Goal: Transaction & Acquisition: Purchase product/service

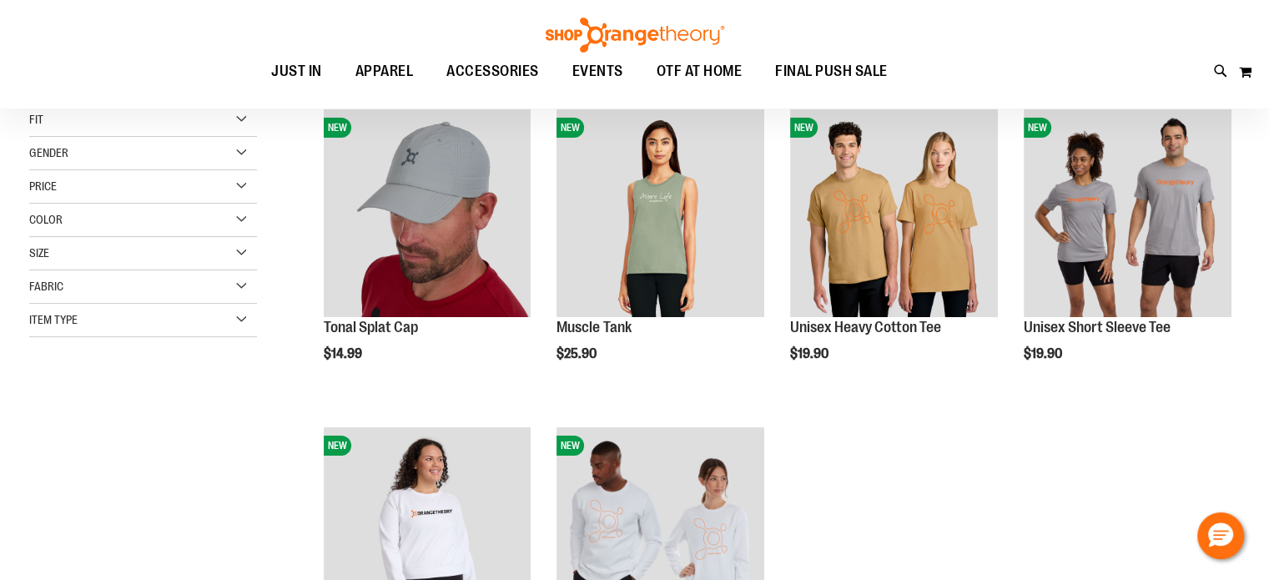
scroll to position [104, 0]
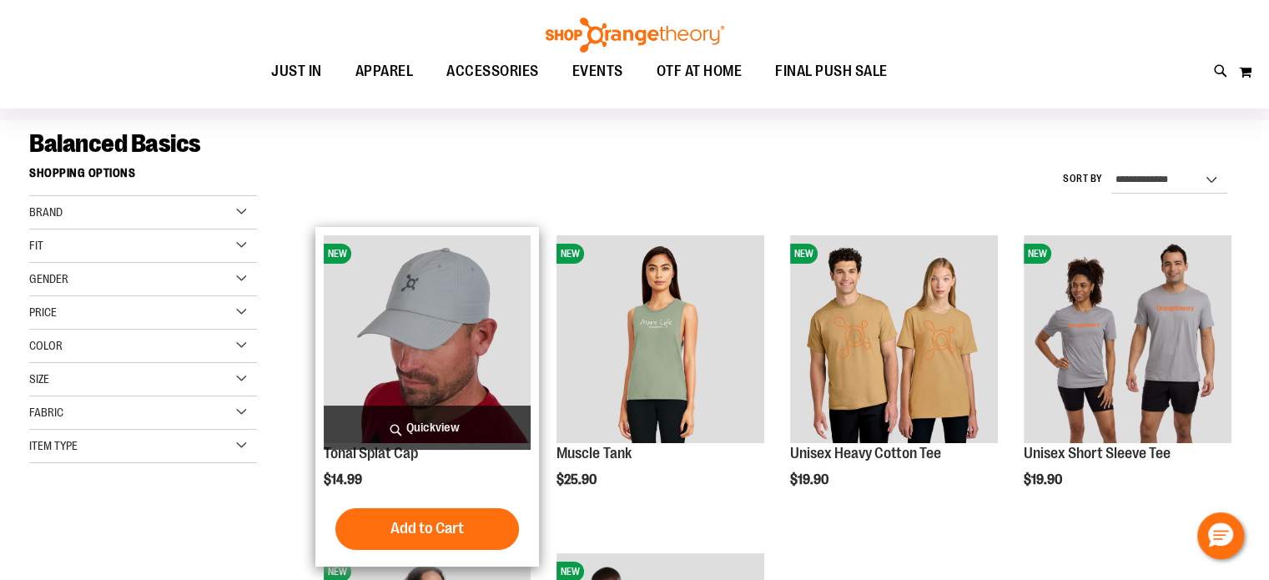
click at [446, 308] on img "product" at bounding box center [428, 339] width 208 height 208
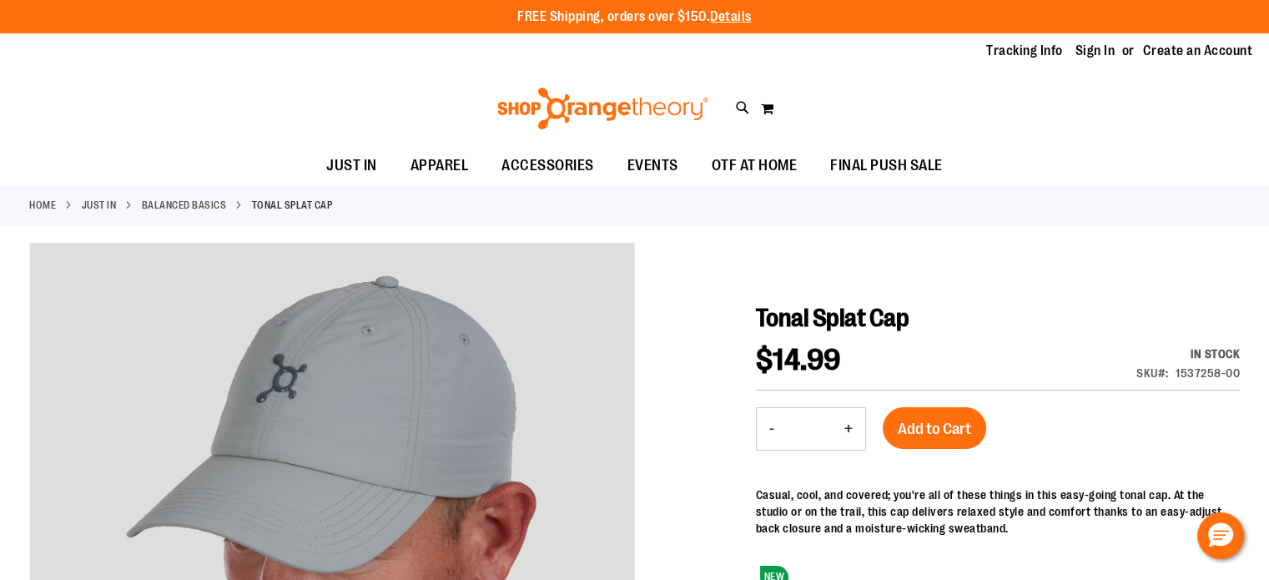
type input "**********"
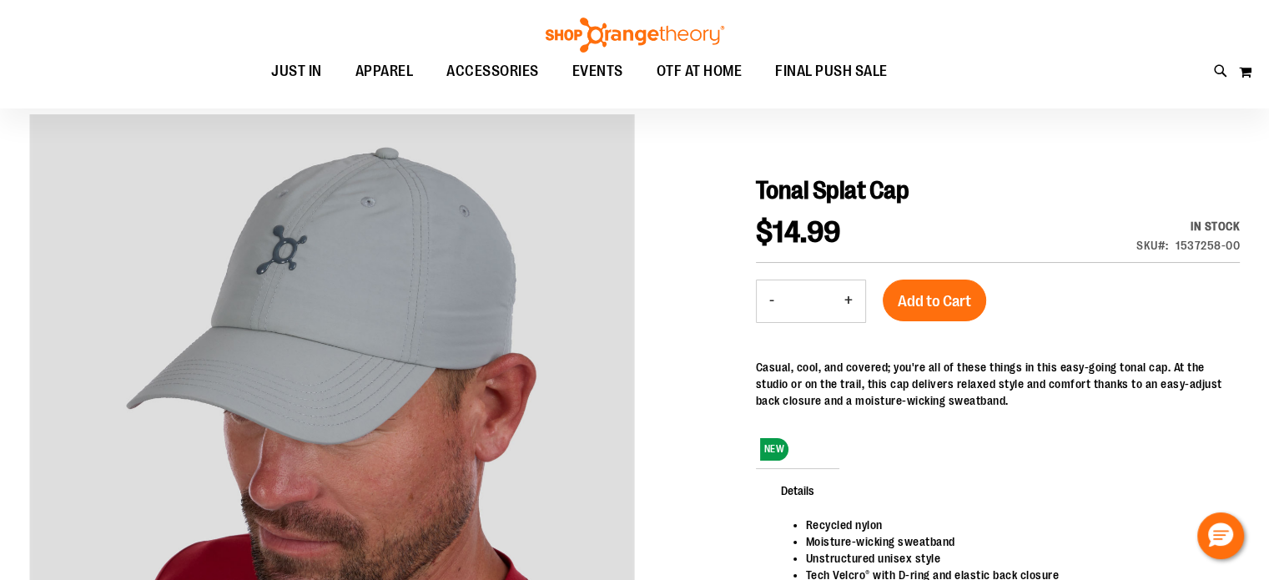
scroll to position [102, 0]
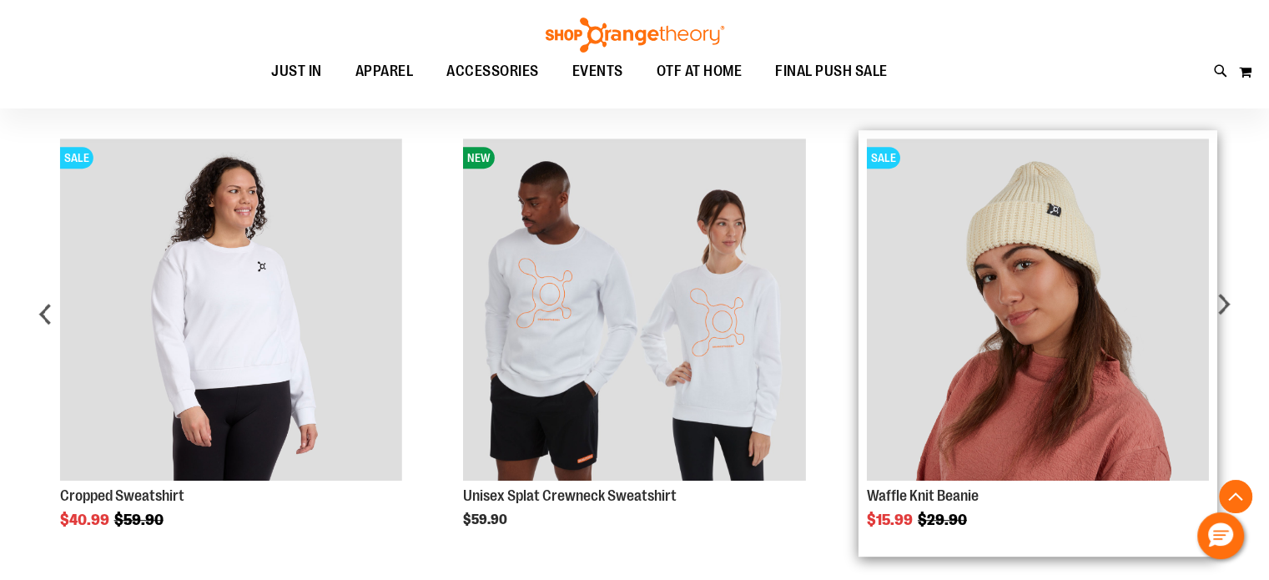
drag, startPoint x: 1277, startPoint y: 33, endPoint x: 1192, endPoint y: 303, distance: 282.6
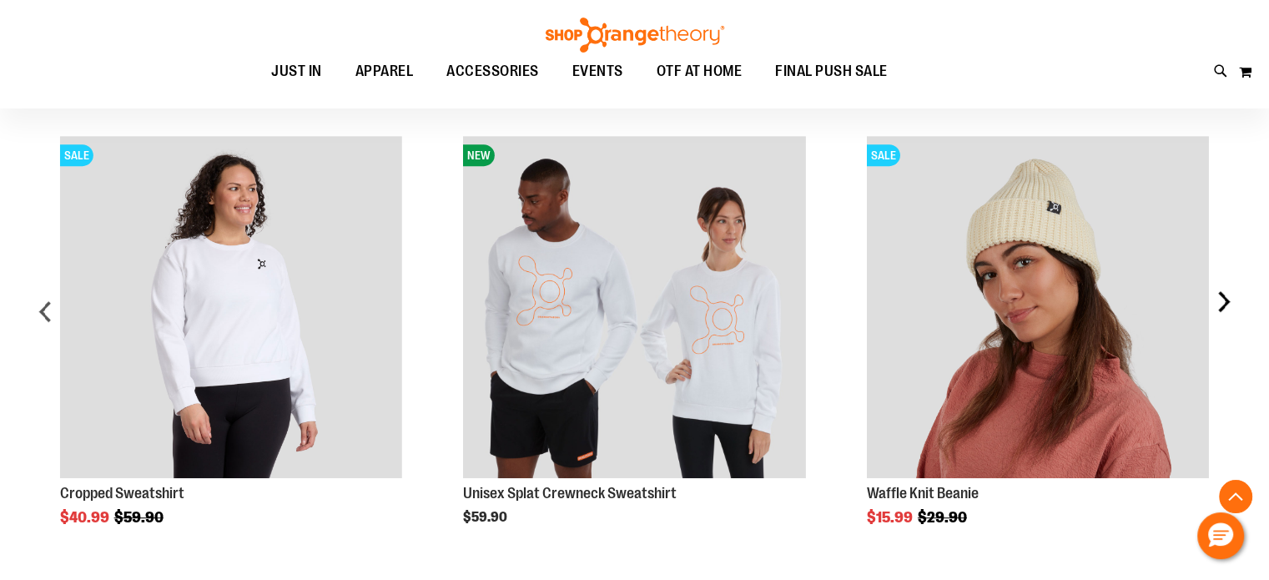
click at [1227, 298] on div "next" at bounding box center [1223, 318] width 33 height 414
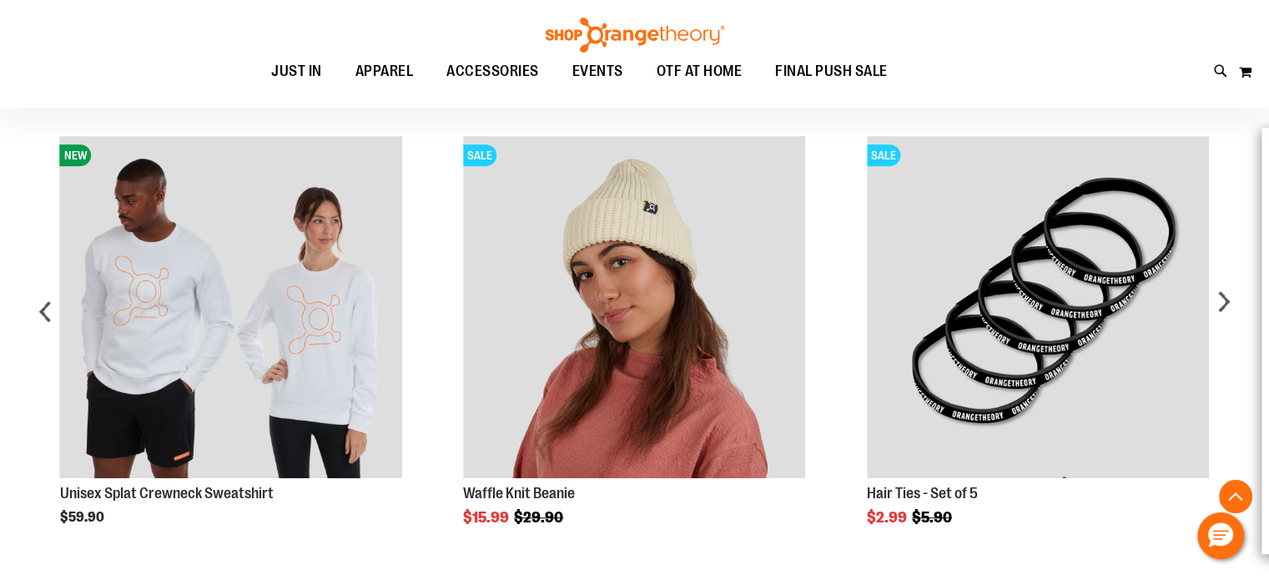
drag, startPoint x: 1227, startPoint y: 300, endPoint x: 1267, endPoint y: 186, distance: 120.1
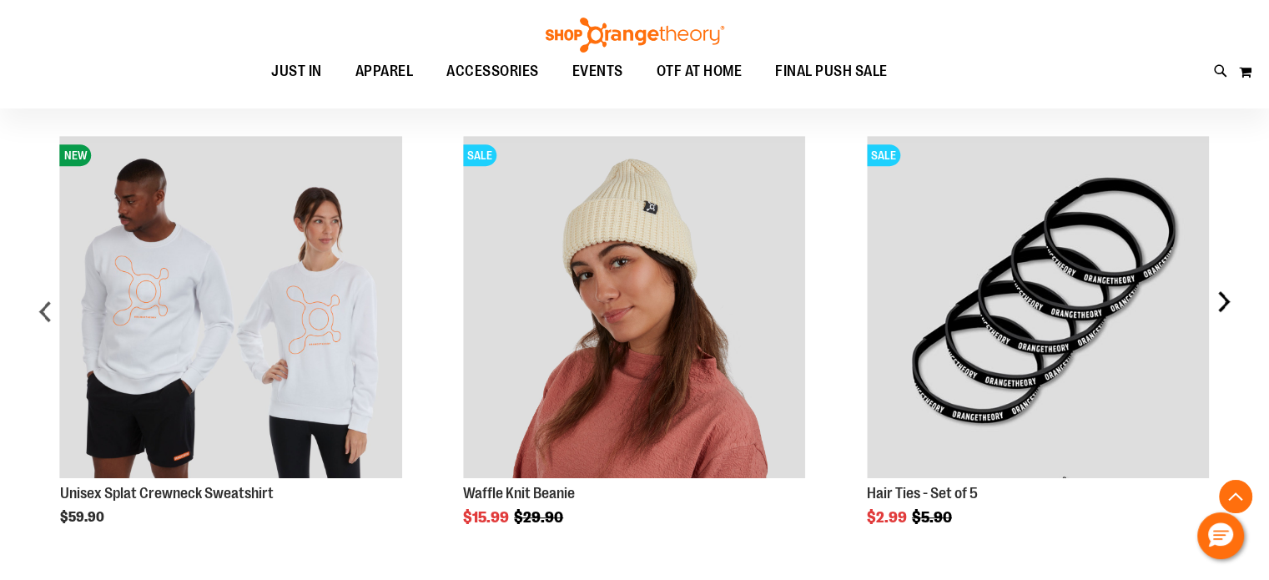
click at [1223, 305] on div "next" at bounding box center [1223, 318] width 33 height 414
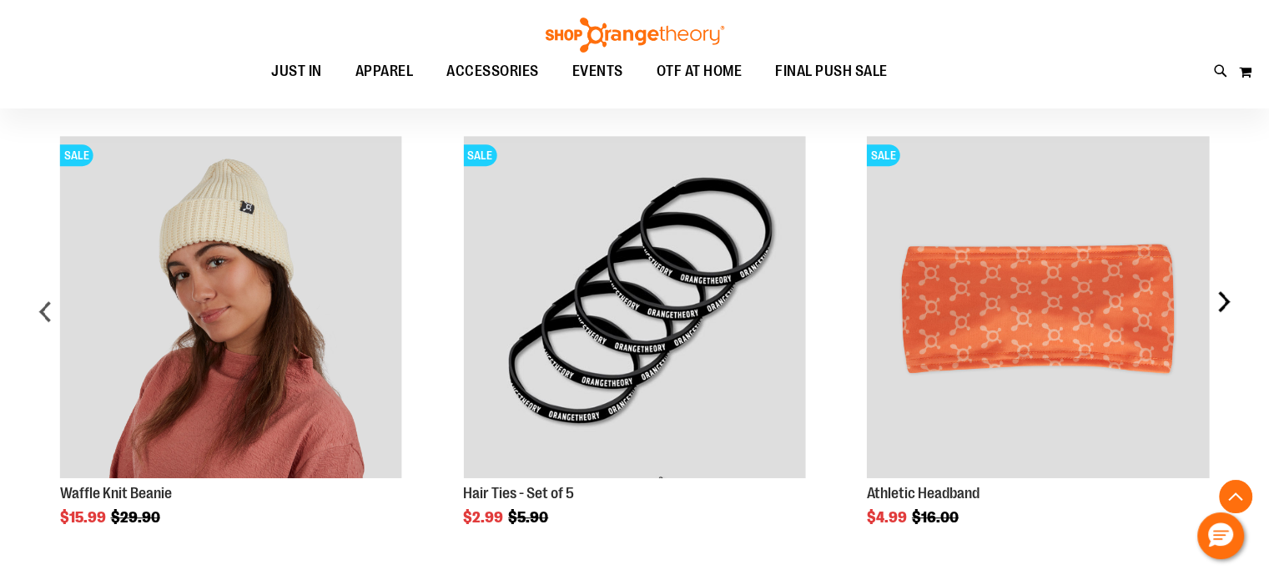
click at [1223, 305] on div "next" at bounding box center [1223, 318] width 33 height 414
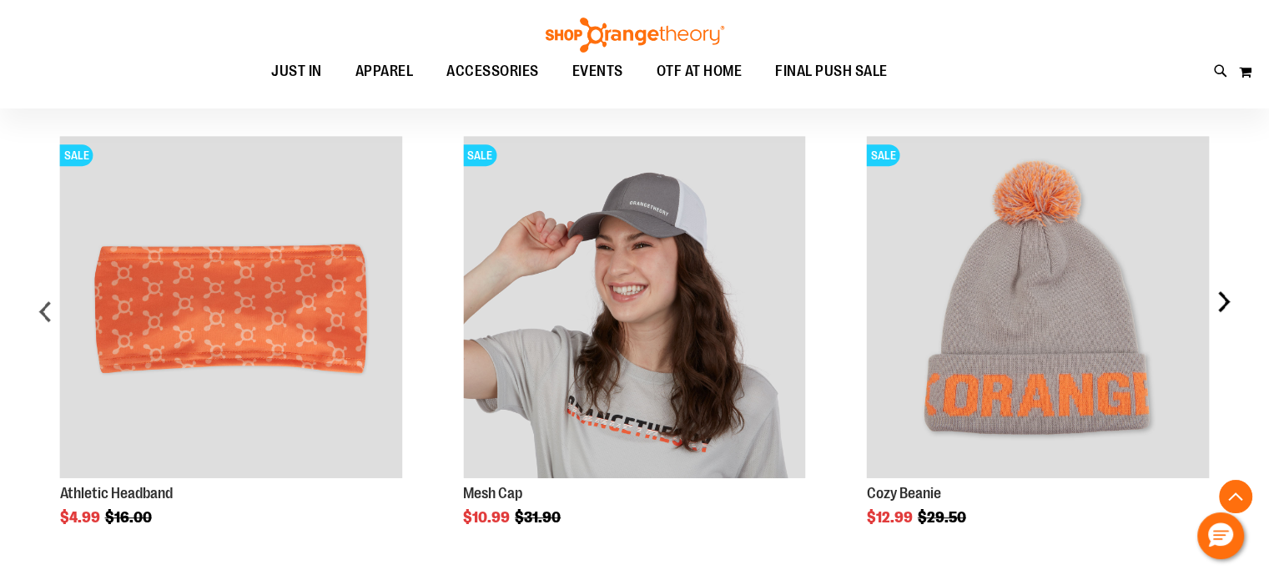
click at [1228, 302] on div "next" at bounding box center [1223, 318] width 33 height 414
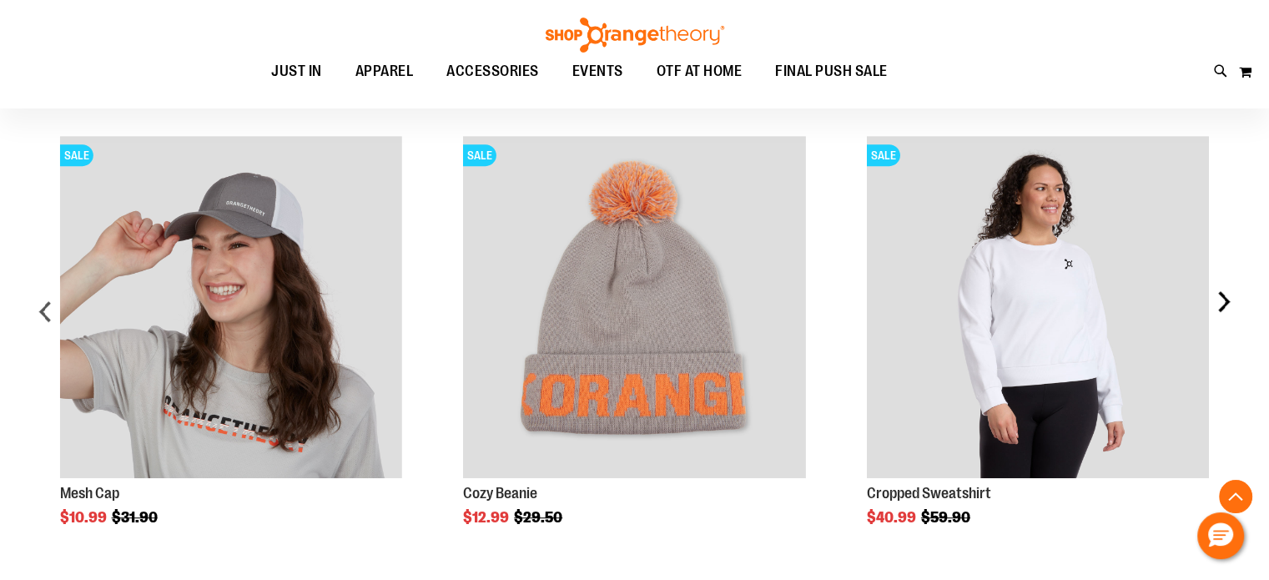
click at [1228, 302] on div "next" at bounding box center [1223, 318] width 33 height 414
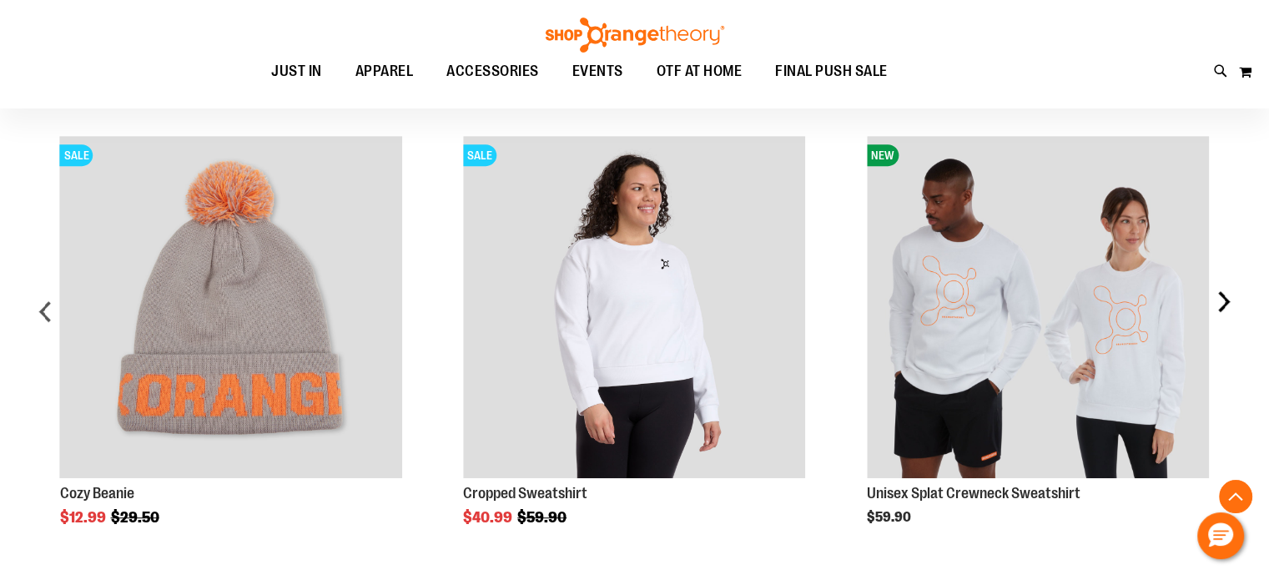
click at [1228, 300] on div "next" at bounding box center [1223, 318] width 33 height 414
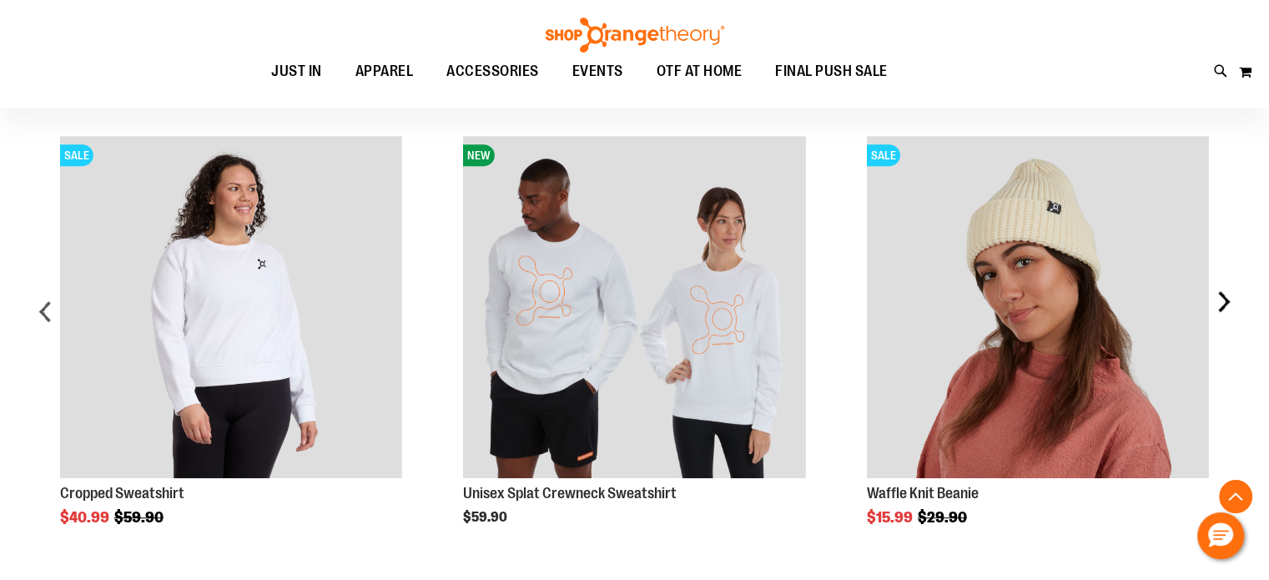
click at [1228, 300] on div "next" at bounding box center [1223, 318] width 33 height 414
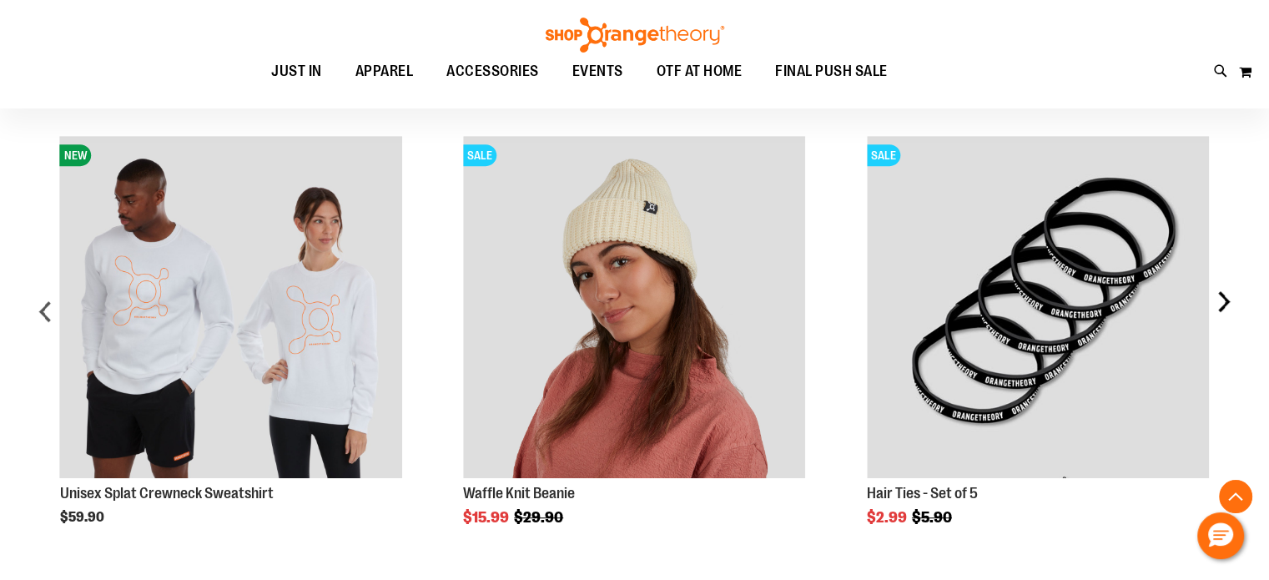
click at [1228, 299] on div "next" at bounding box center [1223, 318] width 33 height 414
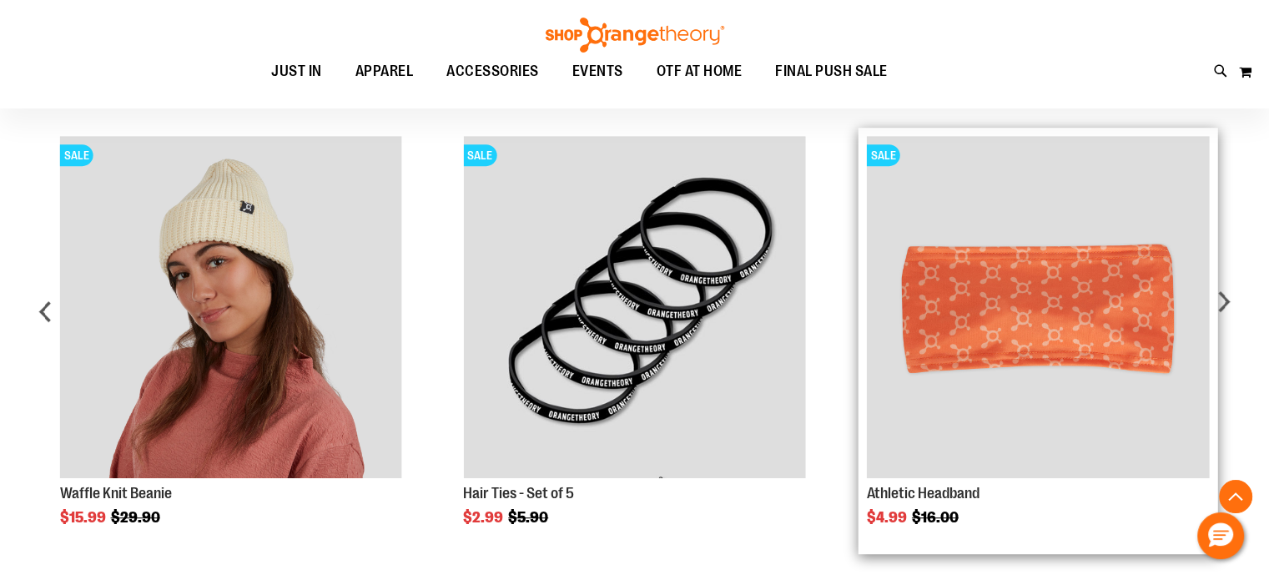
click at [1076, 345] on img "Product Page Link" at bounding box center [1038, 307] width 342 height 342
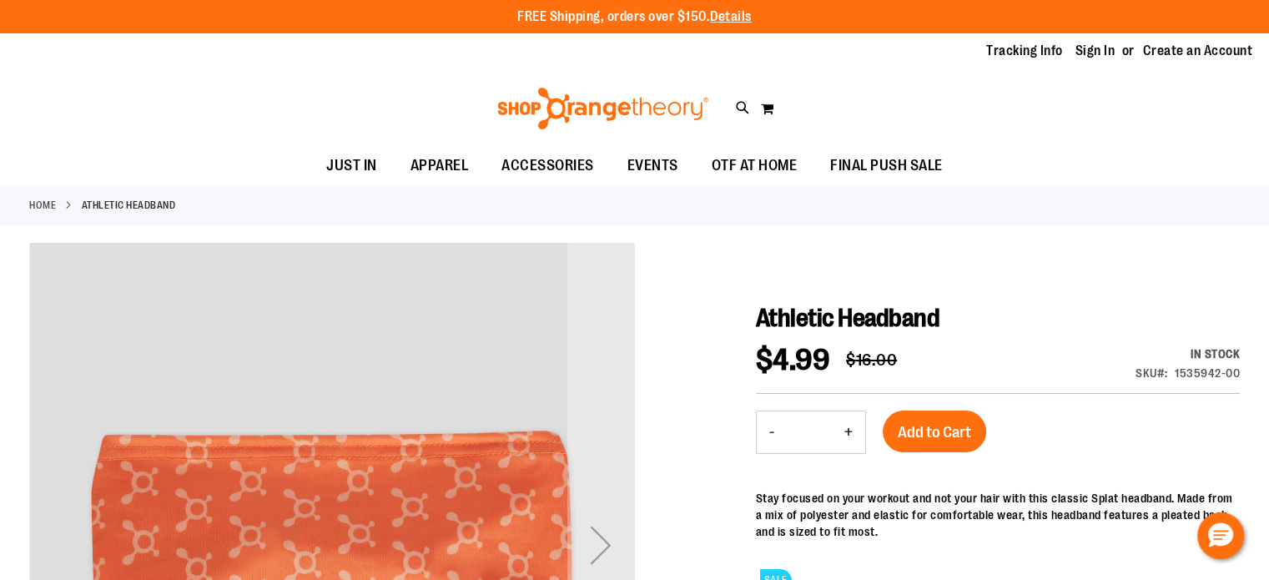
type input "**********"
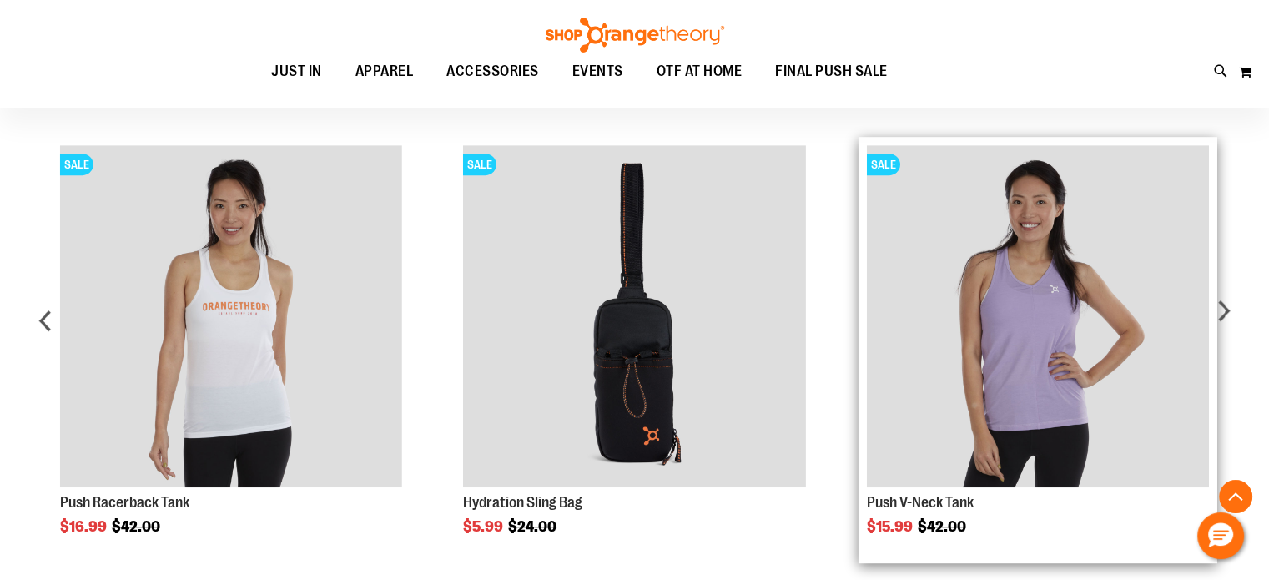
scroll to position [881, 0]
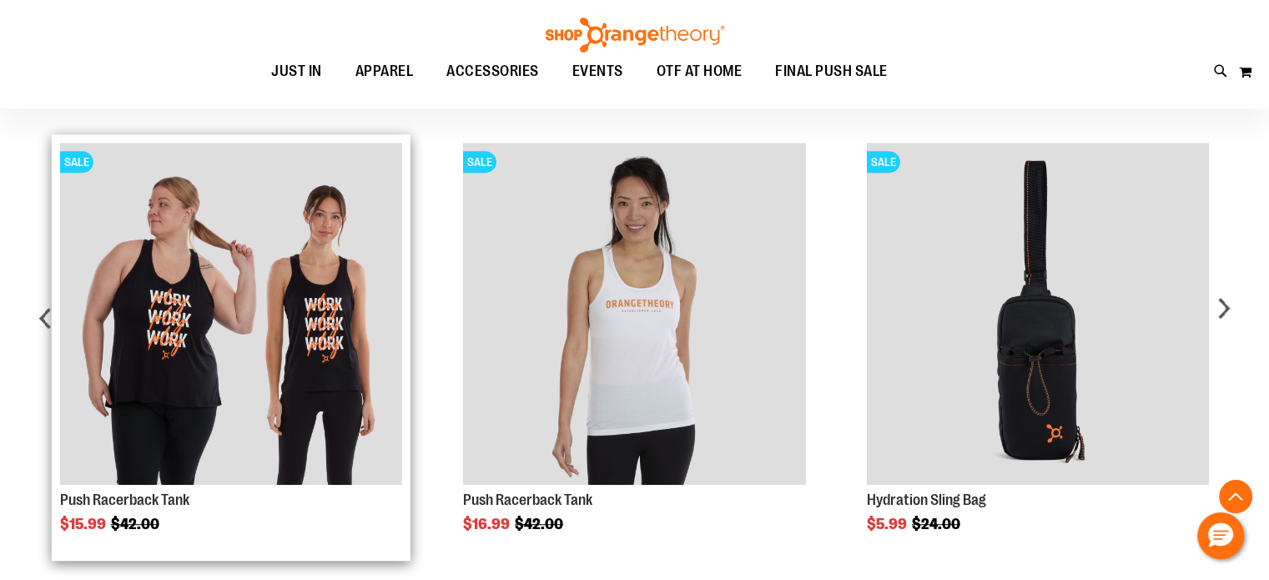
click at [258, 354] on img "Product Page Link" at bounding box center [231, 314] width 342 height 342
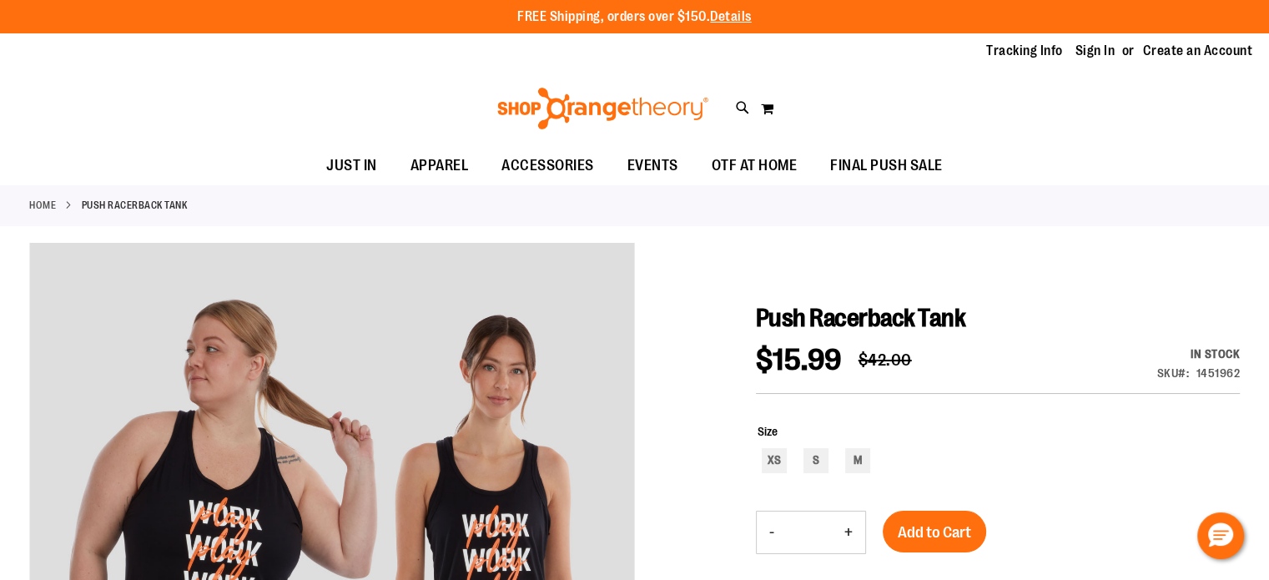
type input "**********"
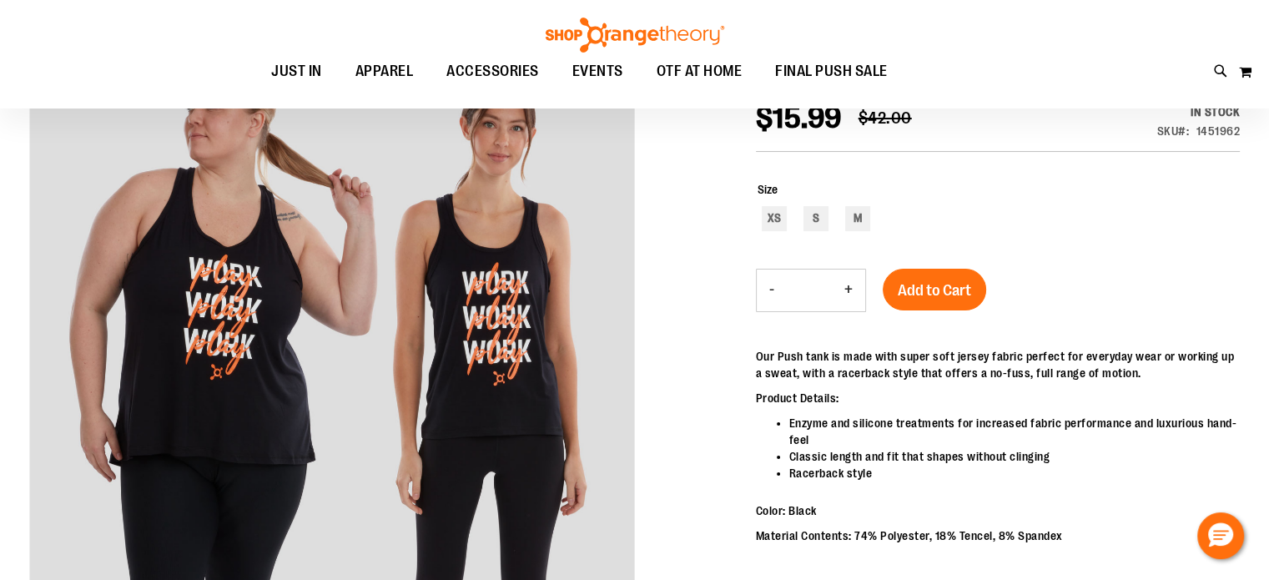
scroll to position [264, 0]
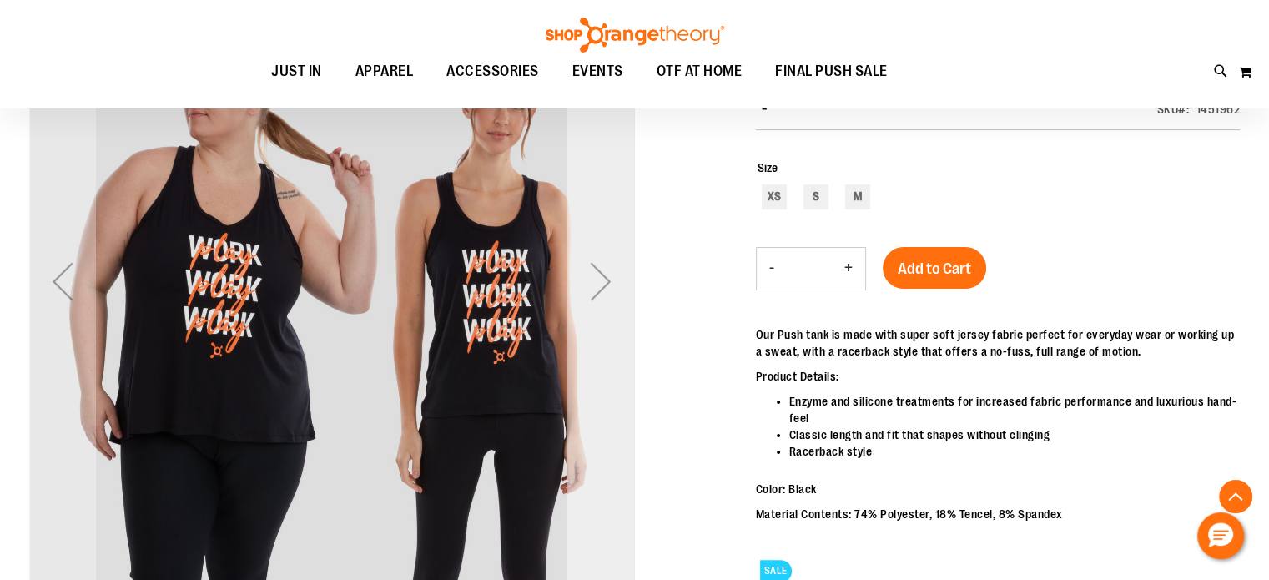
click at [612, 270] on div "Next" at bounding box center [600, 281] width 67 height 67
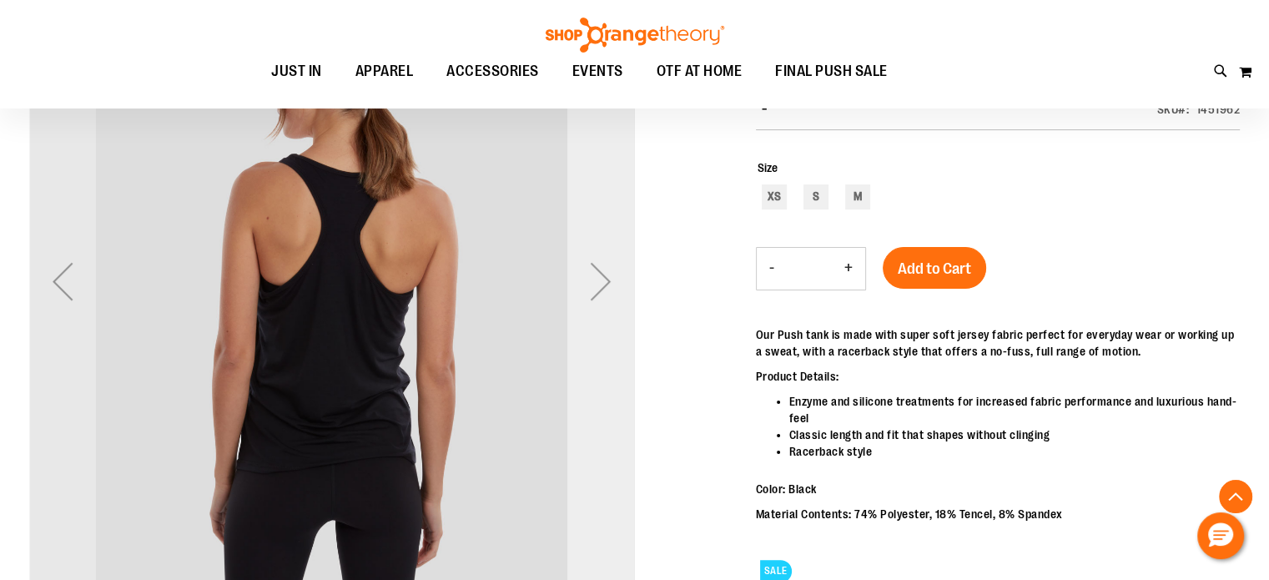
click at [612, 270] on div "Next" at bounding box center [600, 281] width 67 height 67
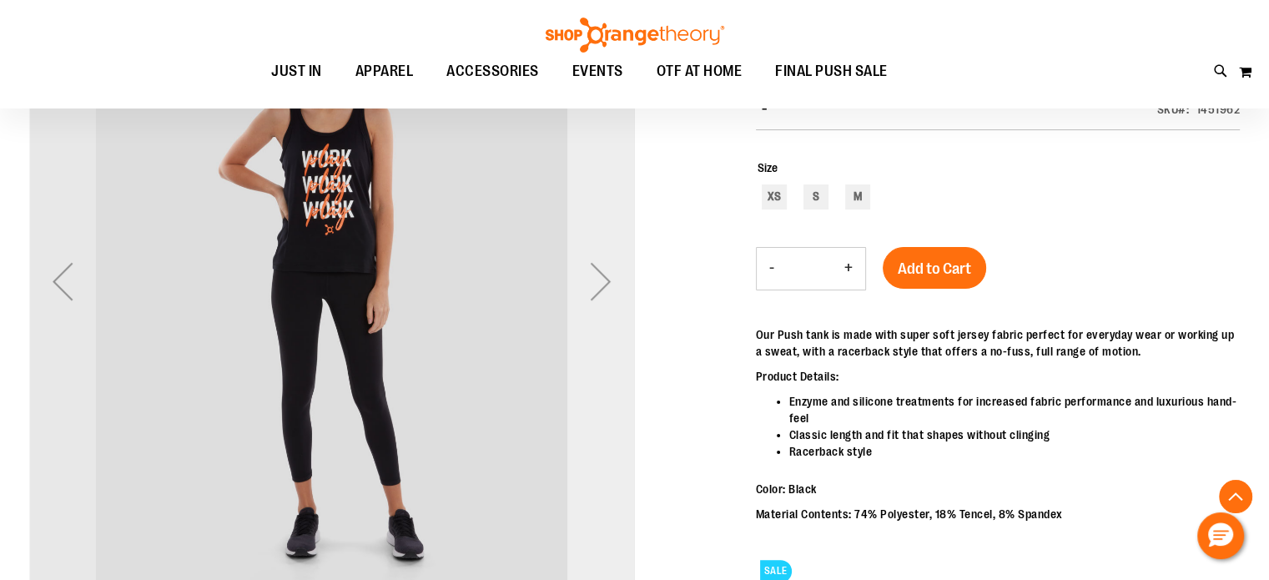
click at [612, 270] on div "Next" at bounding box center [600, 281] width 67 height 67
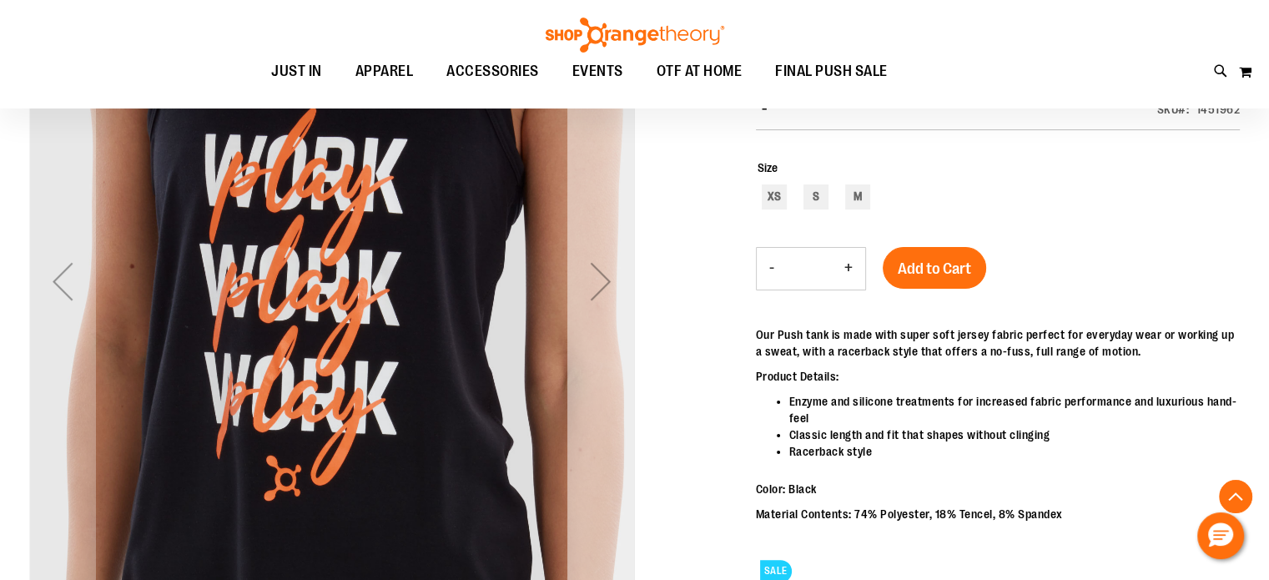
click at [602, 280] on div "Next" at bounding box center [600, 281] width 67 height 67
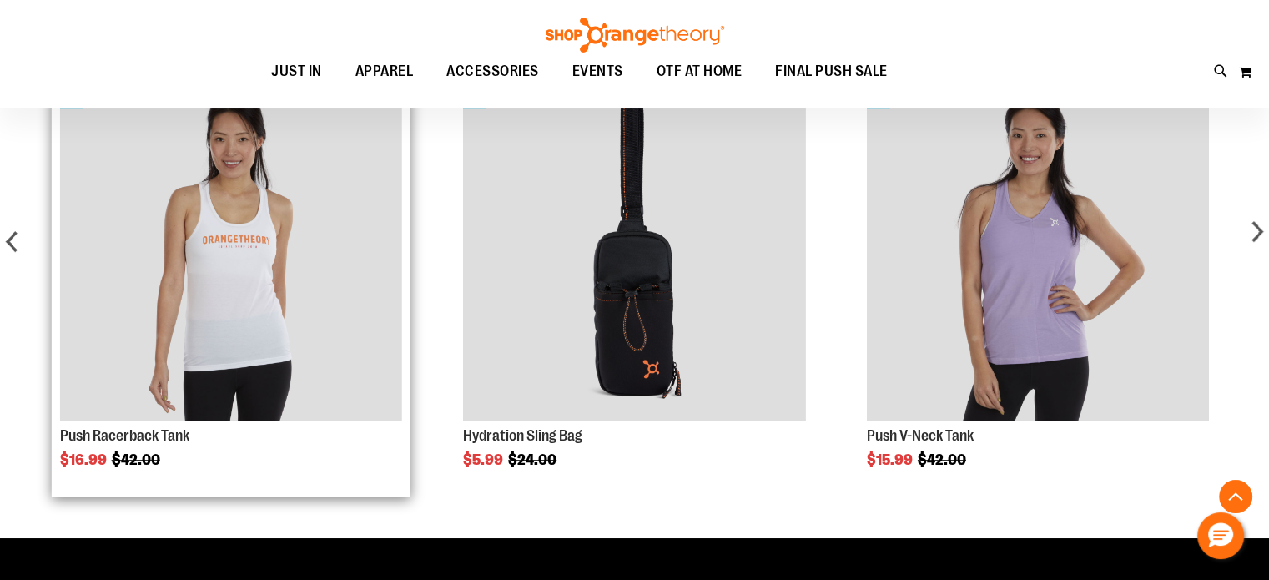
scroll to position [881, 0]
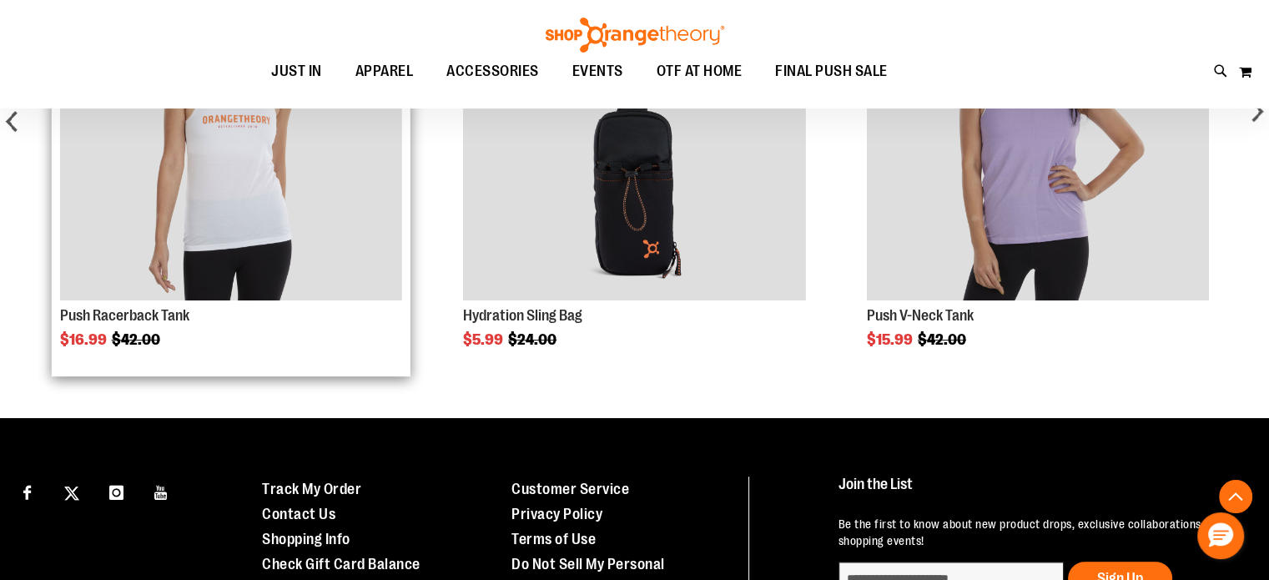
type input "**********"
click at [244, 251] on img "Product Page Link" at bounding box center [231, 129] width 342 height 342
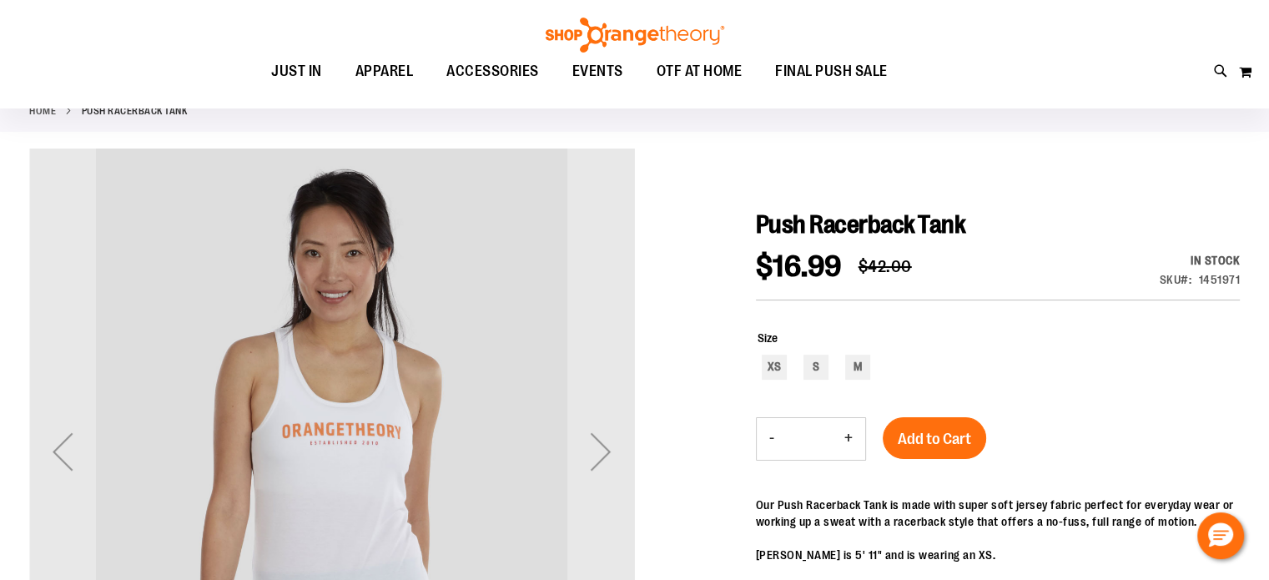
type input "**********"
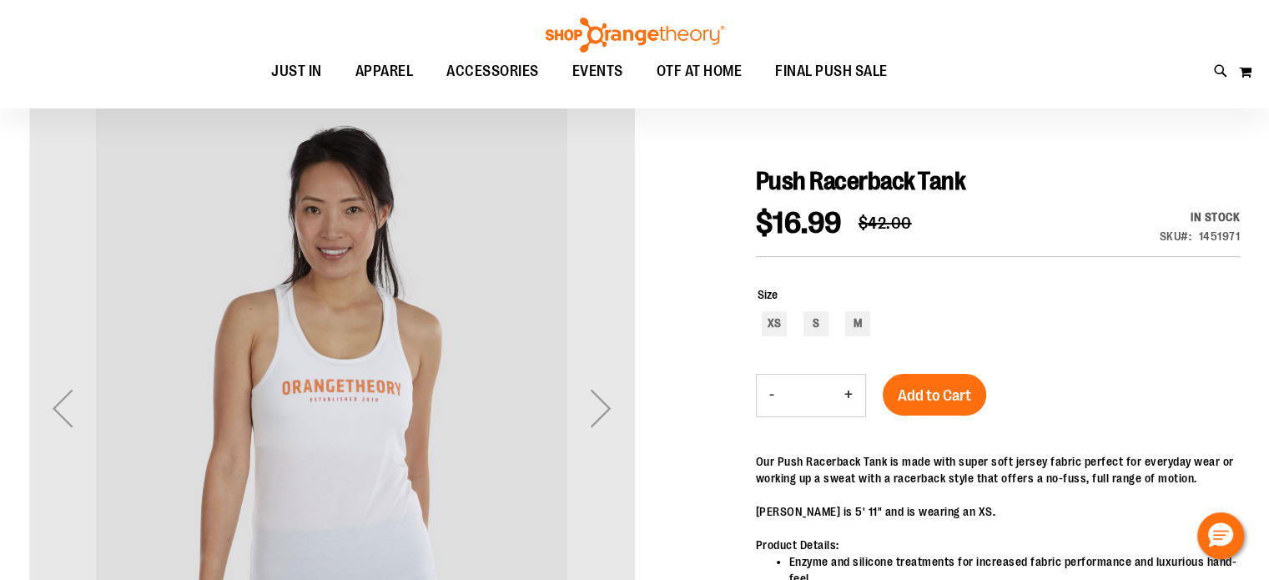
scroll to position [143, 0]
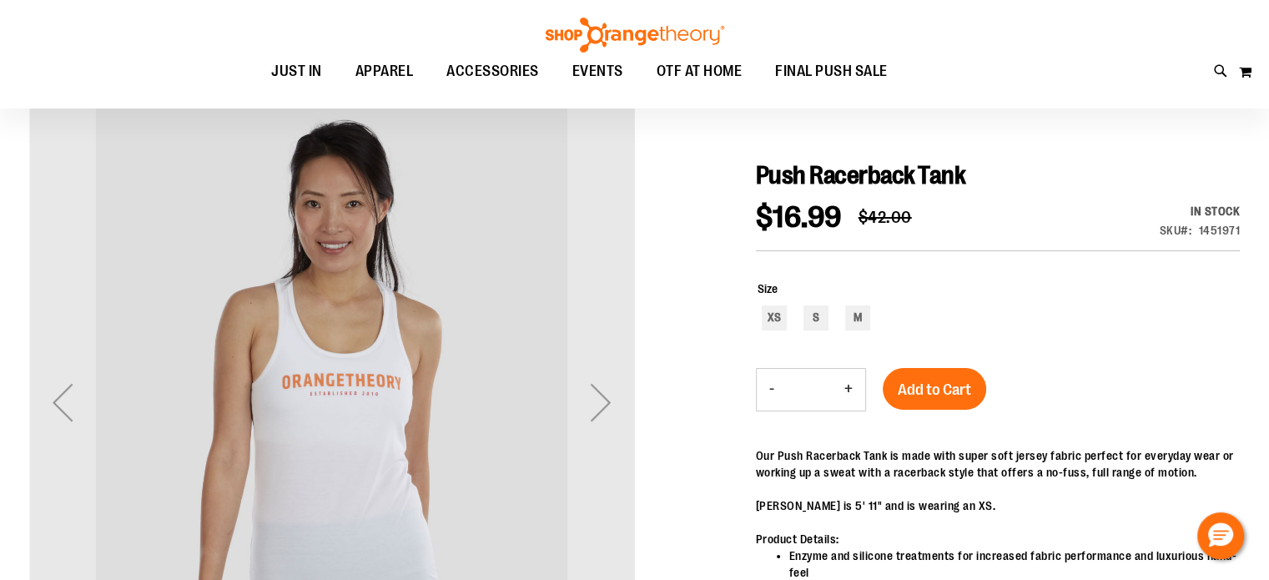
drag, startPoint x: 1278, startPoint y: 23, endPoint x: 1270, endPoint y: 64, distance: 42.5
click at [1268, 64] on html "Skip to Content The store will not work correctly when cookies are disabled. FR…" at bounding box center [634, 147] width 1269 height 580
click at [597, 410] on div "Next" at bounding box center [600, 402] width 67 height 67
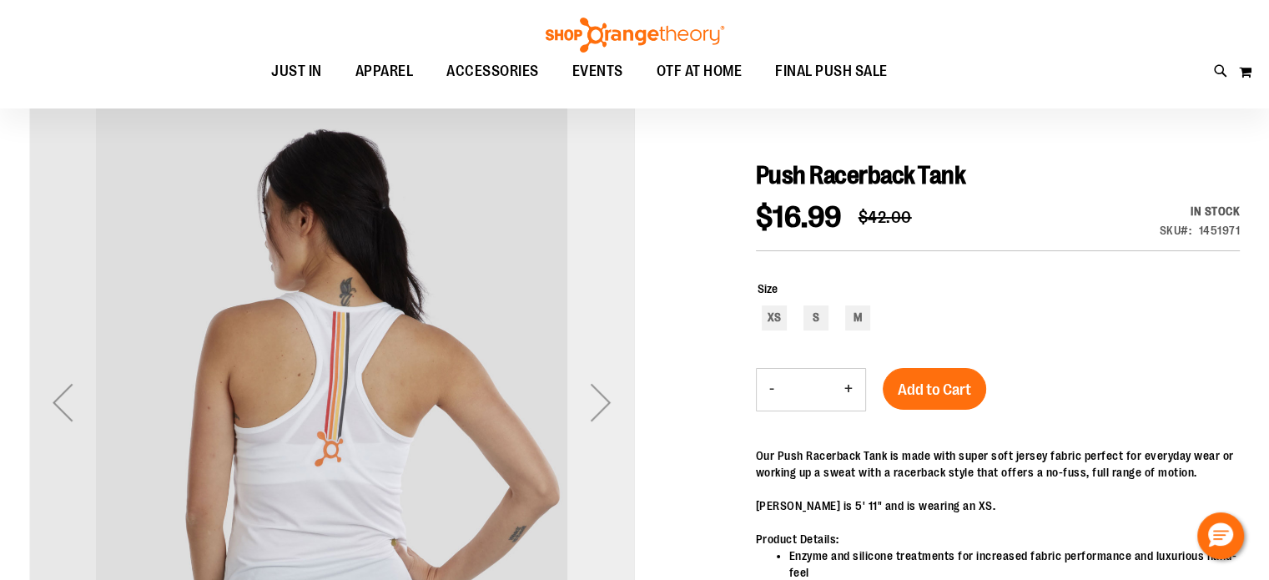
click at [597, 410] on div "Next" at bounding box center [600, 402] width 67 height 67
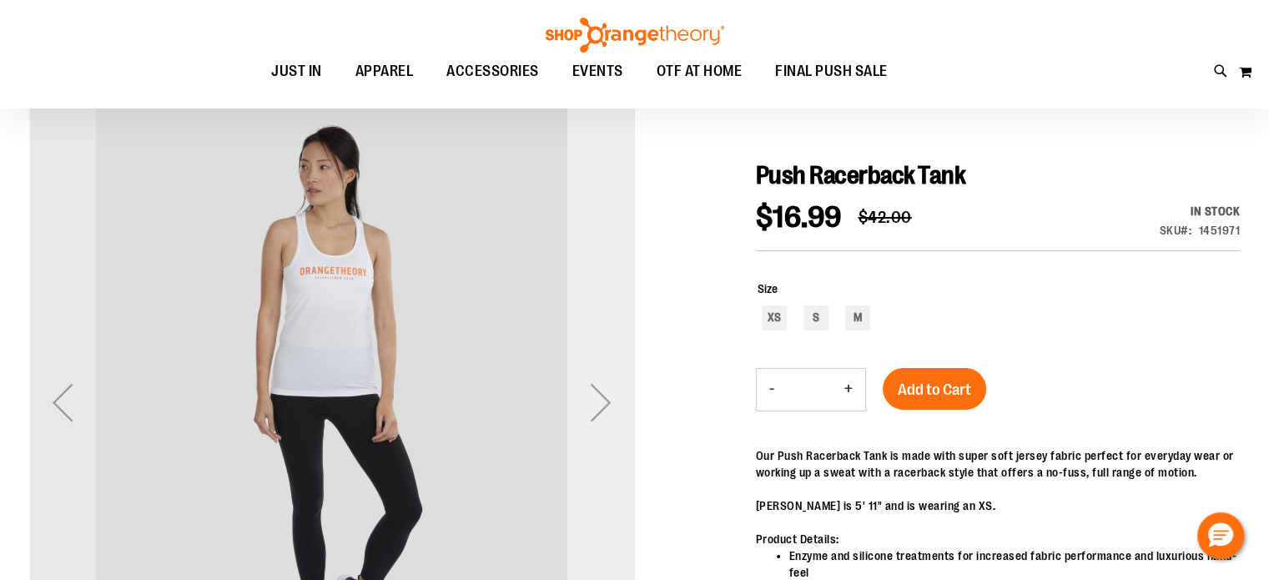
click at [597, 409] on div "Next" at bounding box center [600, 402] width 67 height 67
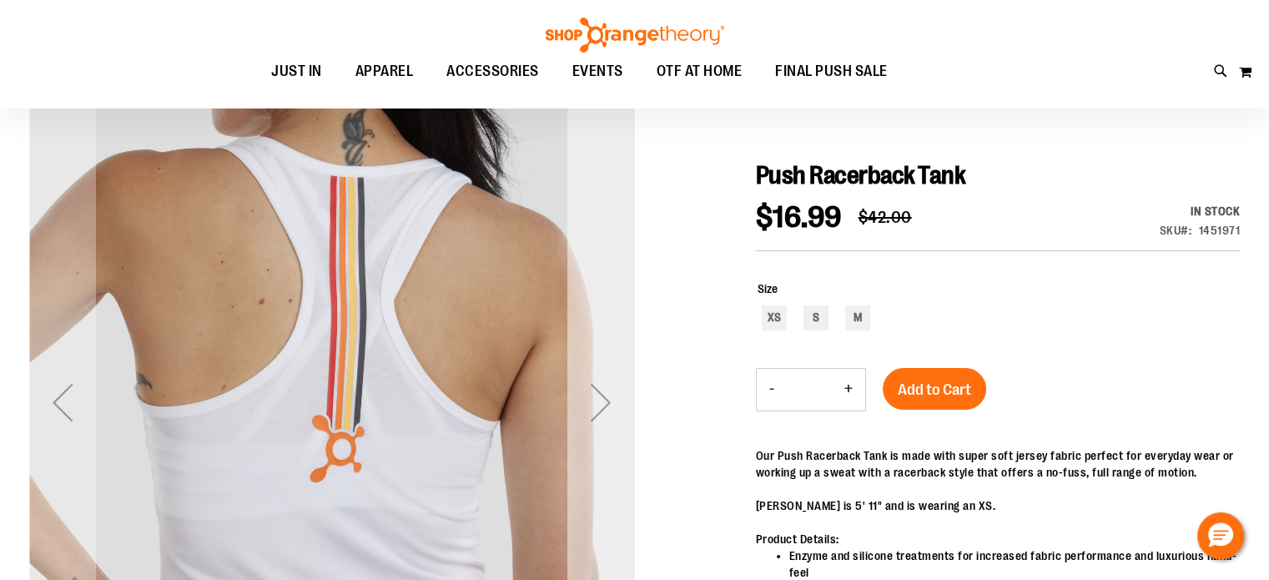
click at [597, 408] on div "Next" at bounding box center [600, 402] width 67 height 67
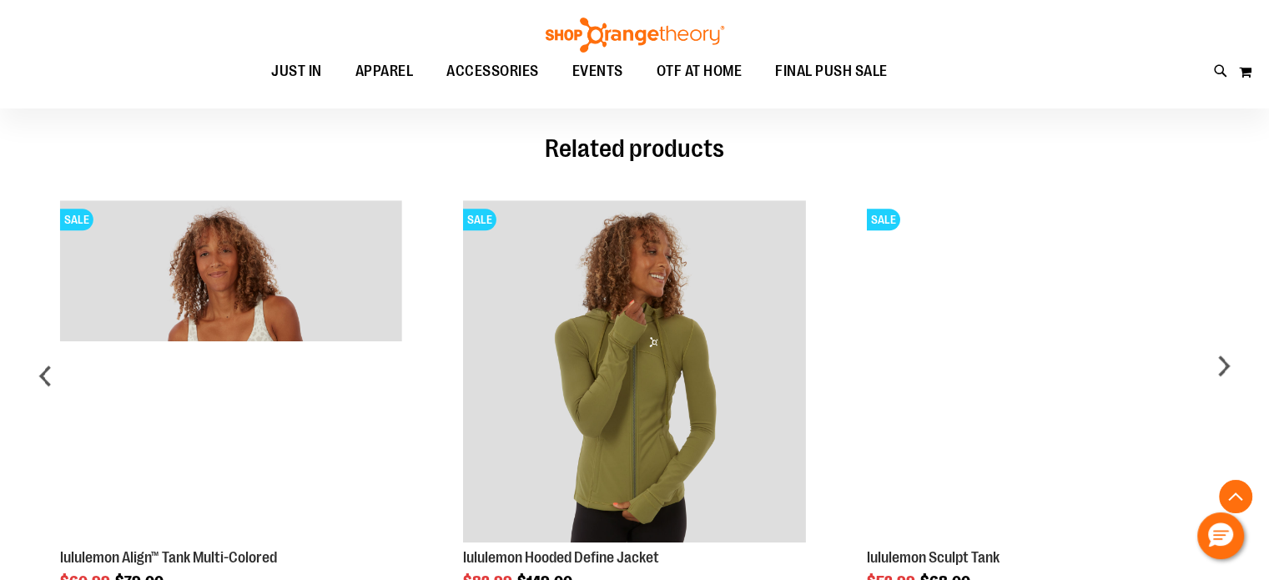
scroll to position [1283, 0]
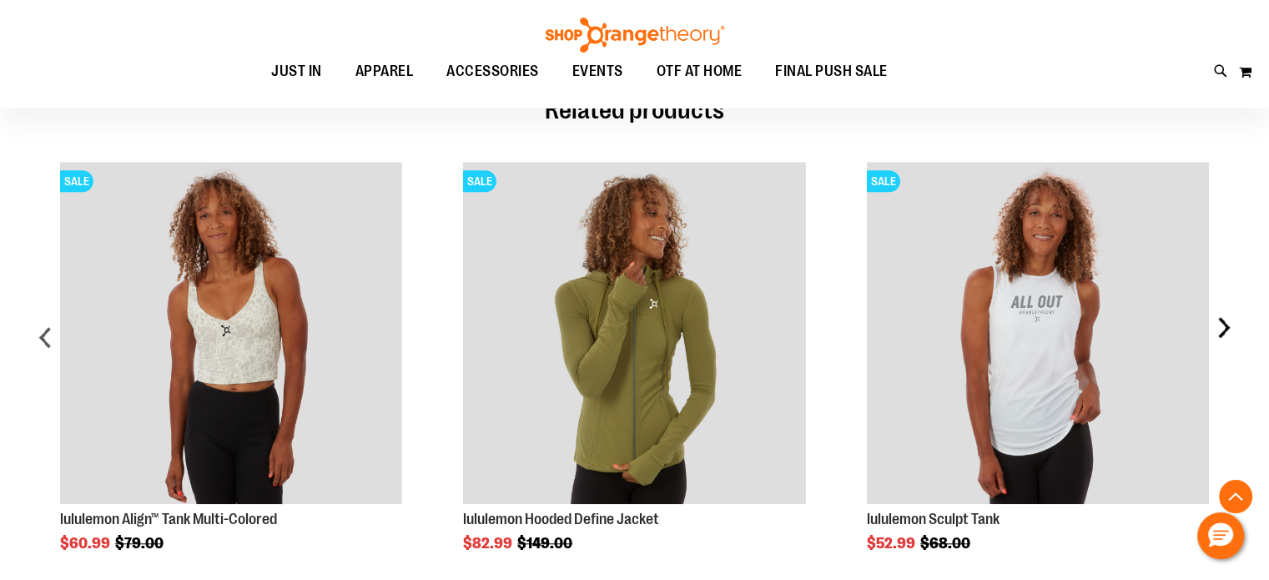
click at [1223, 332] on div "next" at bounding box center [1223, 344] width 33 height 414
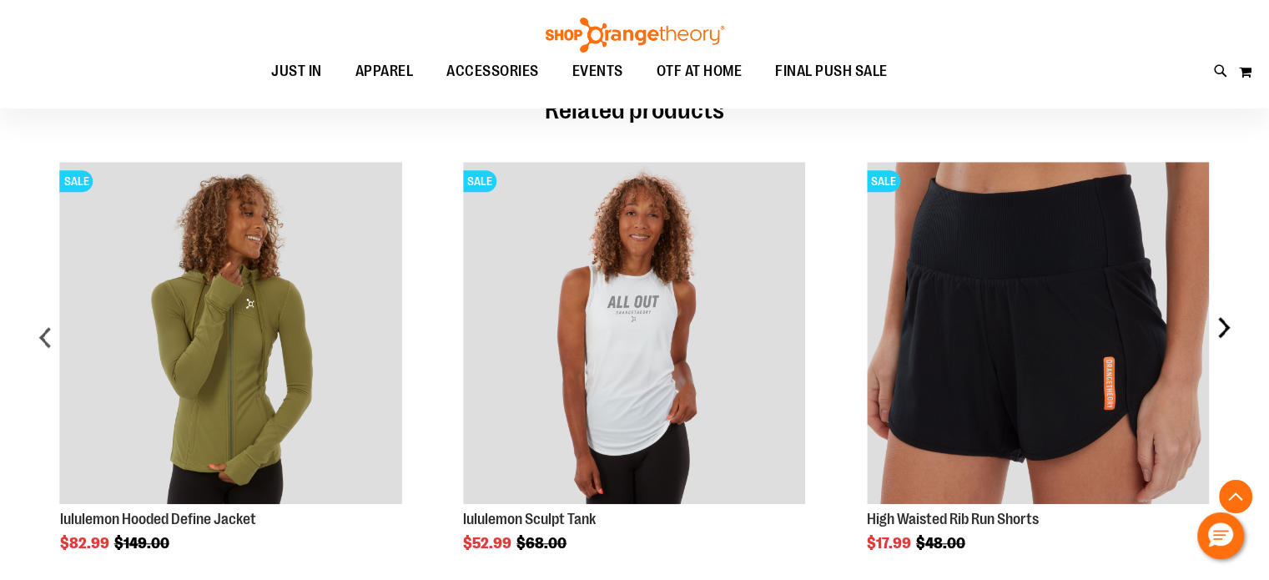
click at [1222, 335] on div "next" at bounding box center [1223, 344] width 33 height 414
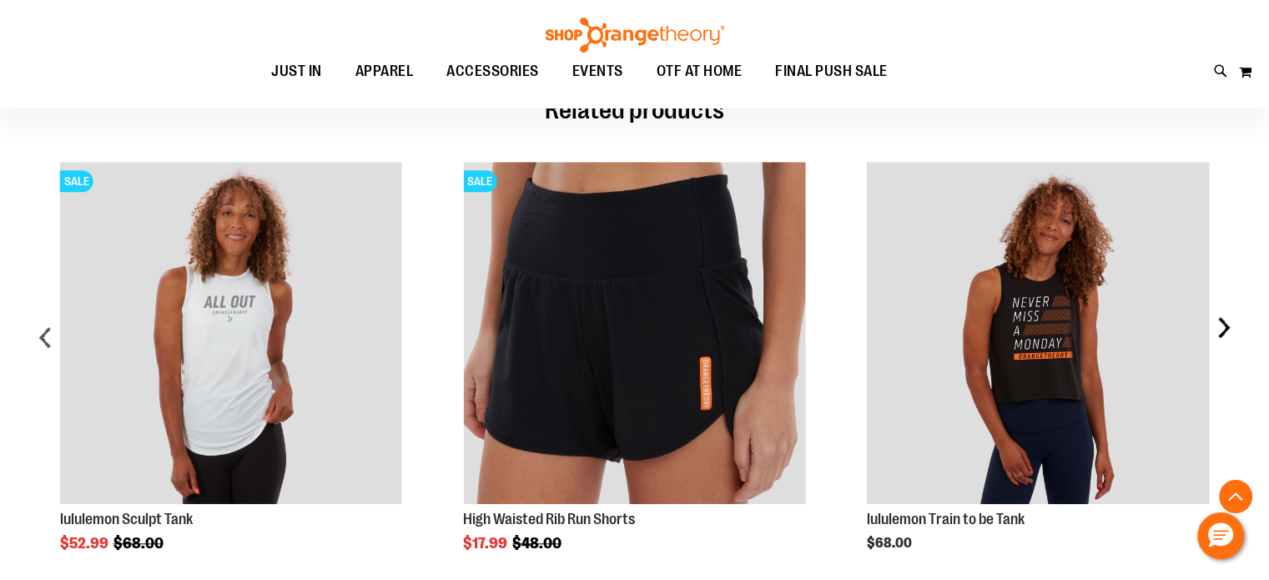
click at [1221, 335] on div "next" at bounding box center [1223, 344] width 33 height 414
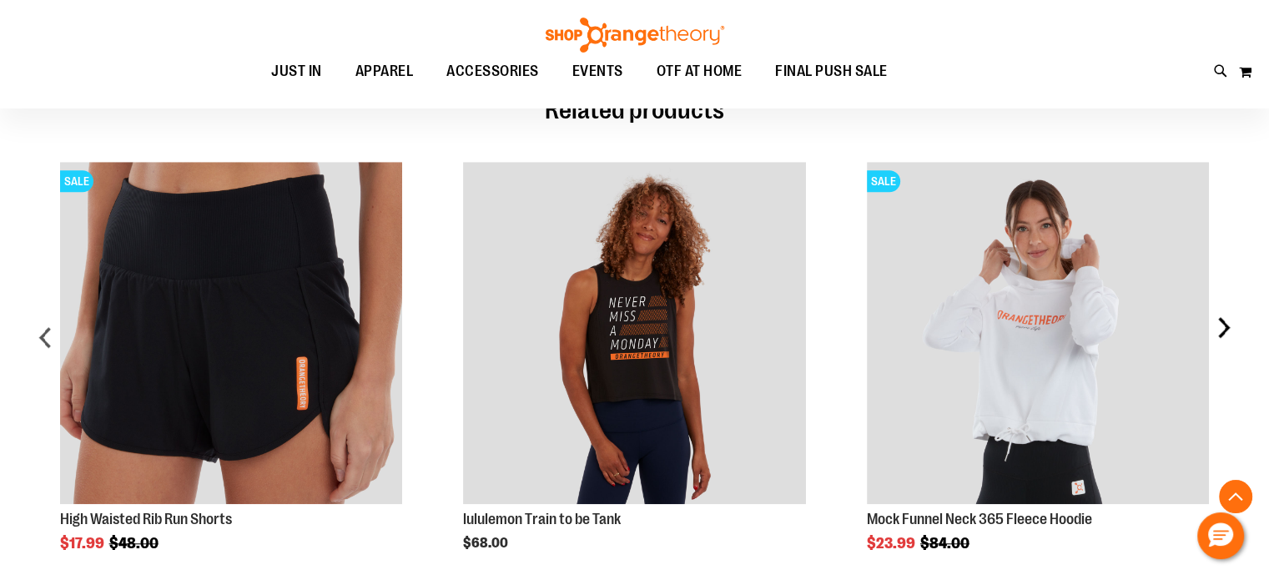
click at [1217, 331] on div "next" at bounding box center [1223, 344] width 33 height 414
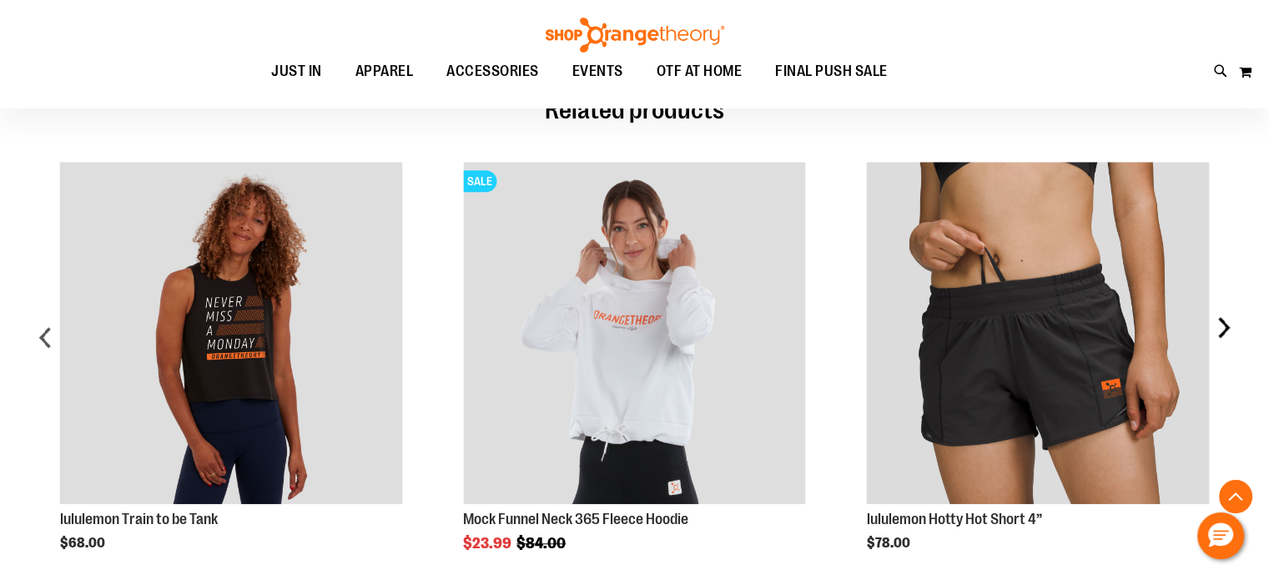
click at [1215, 332] on div "next" at bounding box center [1223, 344] width 33 height 414
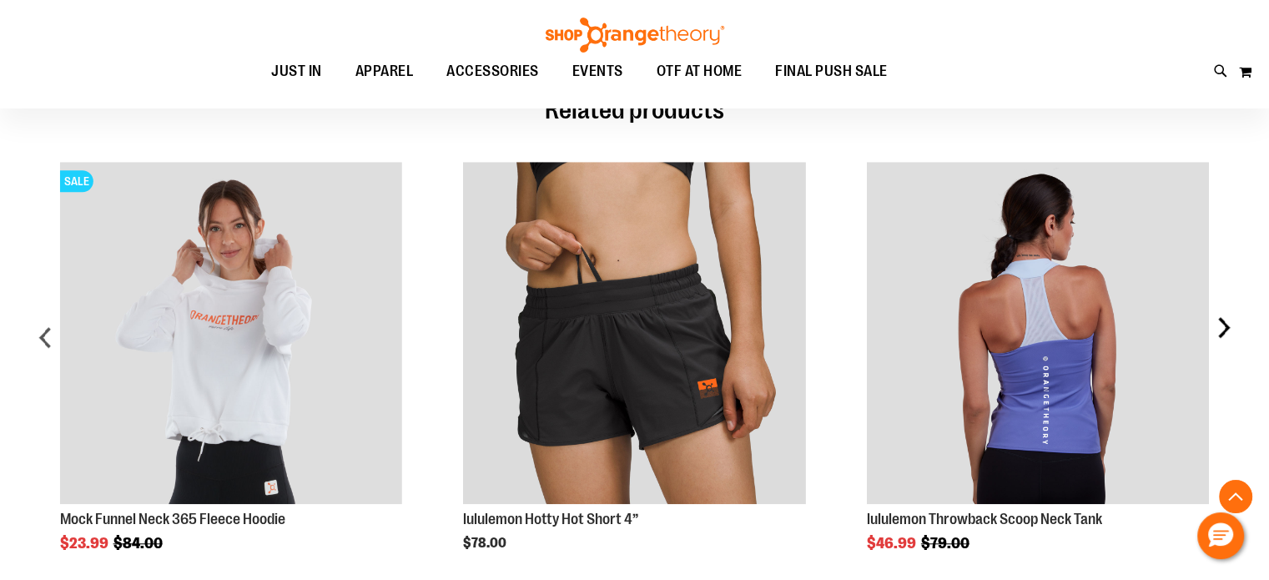
click at [1215, 332] on div "next" at bounding box center [1223, 344] width 33 height 414
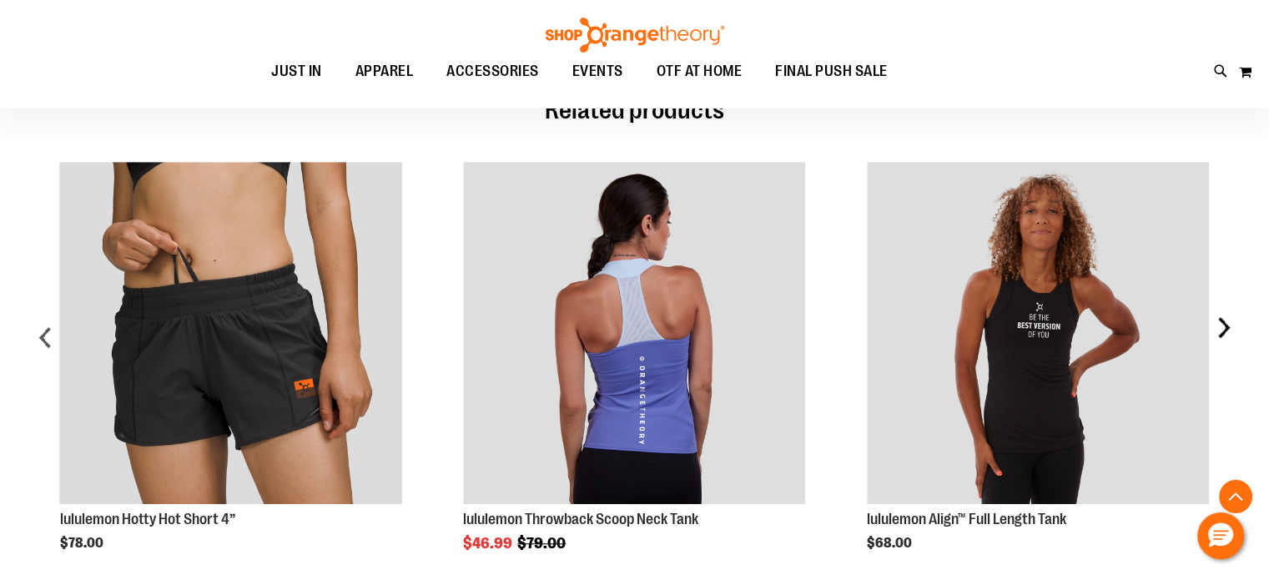
click at [1214, 332] on div "next" at bounding box center [1223, 344] width 33 height 414
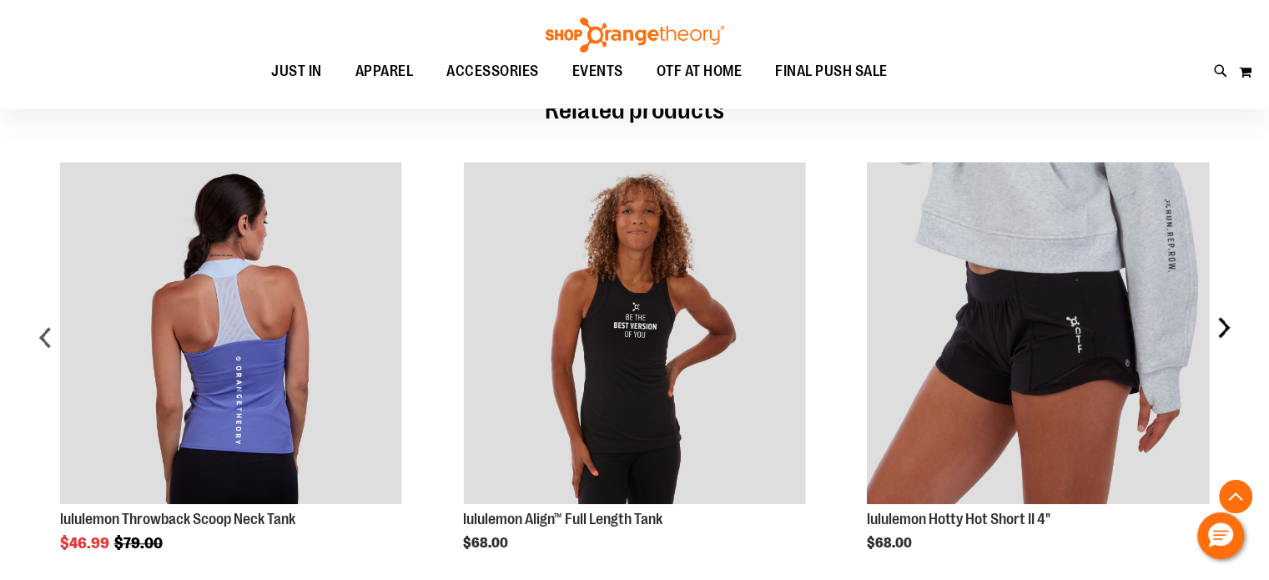
click at [1225, 320] on div "next" at bounding box center [1223, 344] width 33 height 414
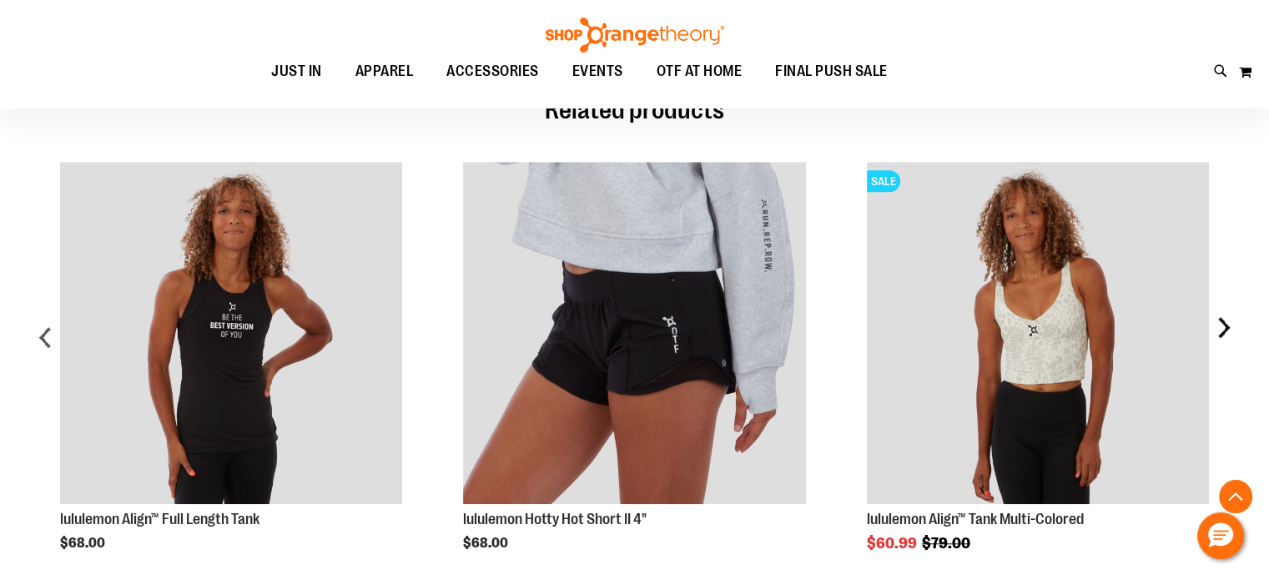
click at [1222, 326] on div "next" at bounding box center [1223, 344] width 33 height 414
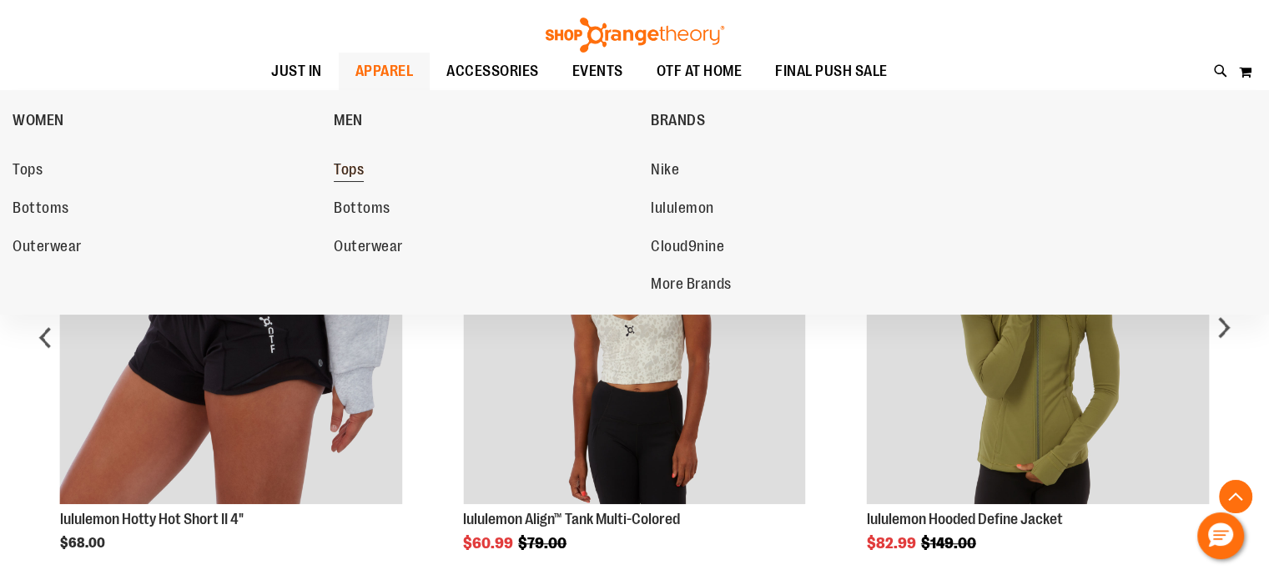
click at [347, 173] on span "Tops" at bounding box center [349, 171] width 30 height 21
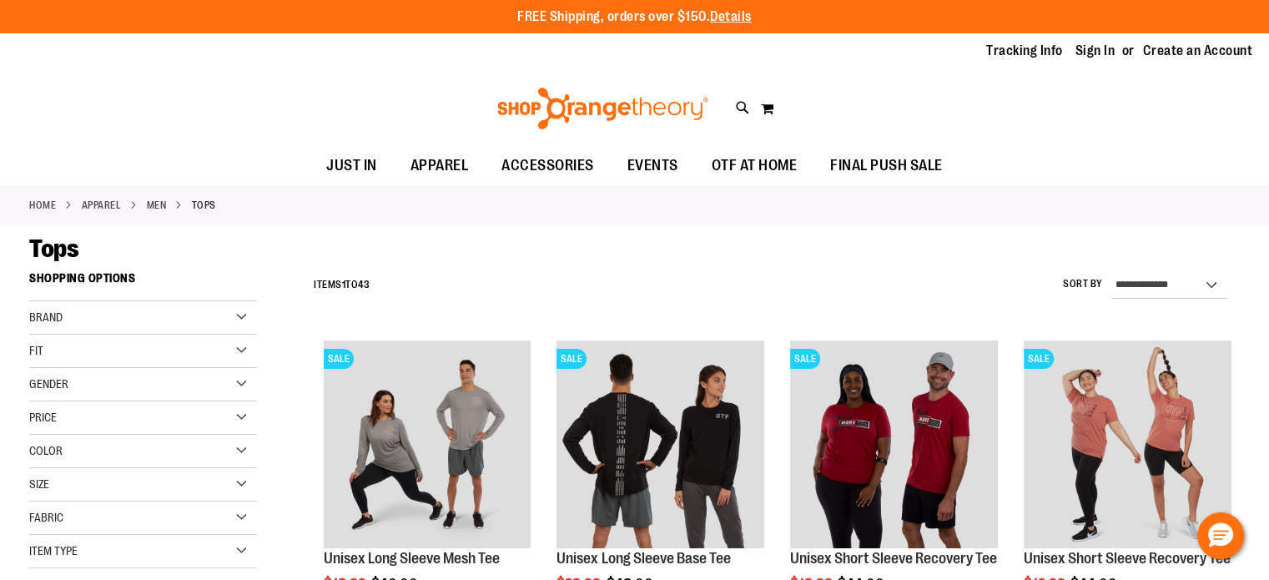
type input "**********"
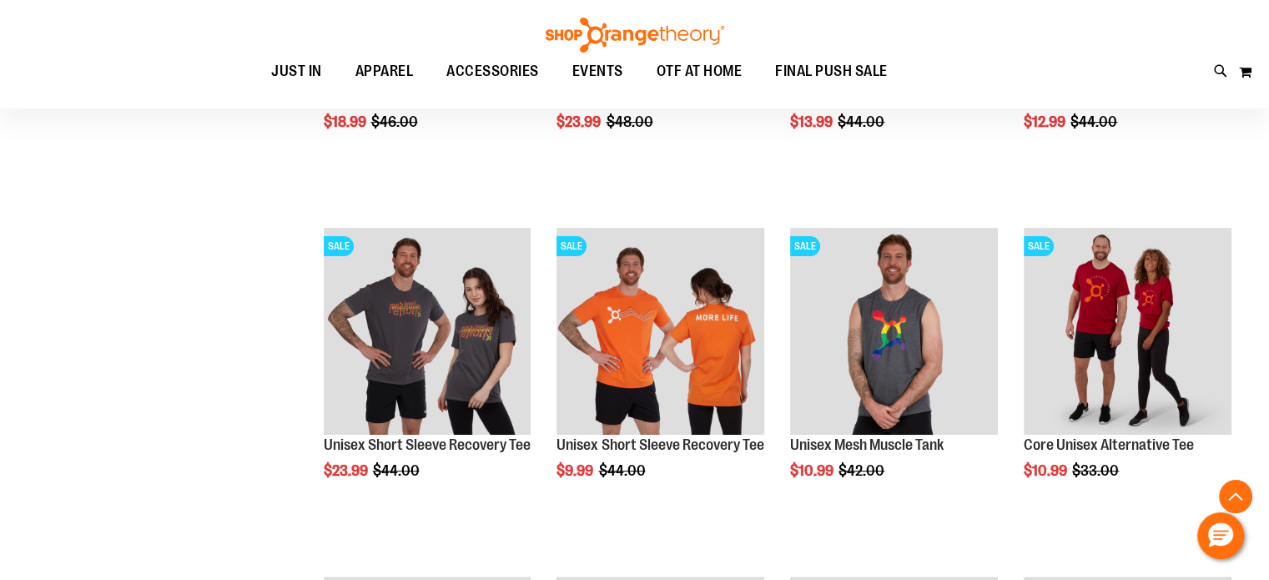
scroll to position [477, 0]
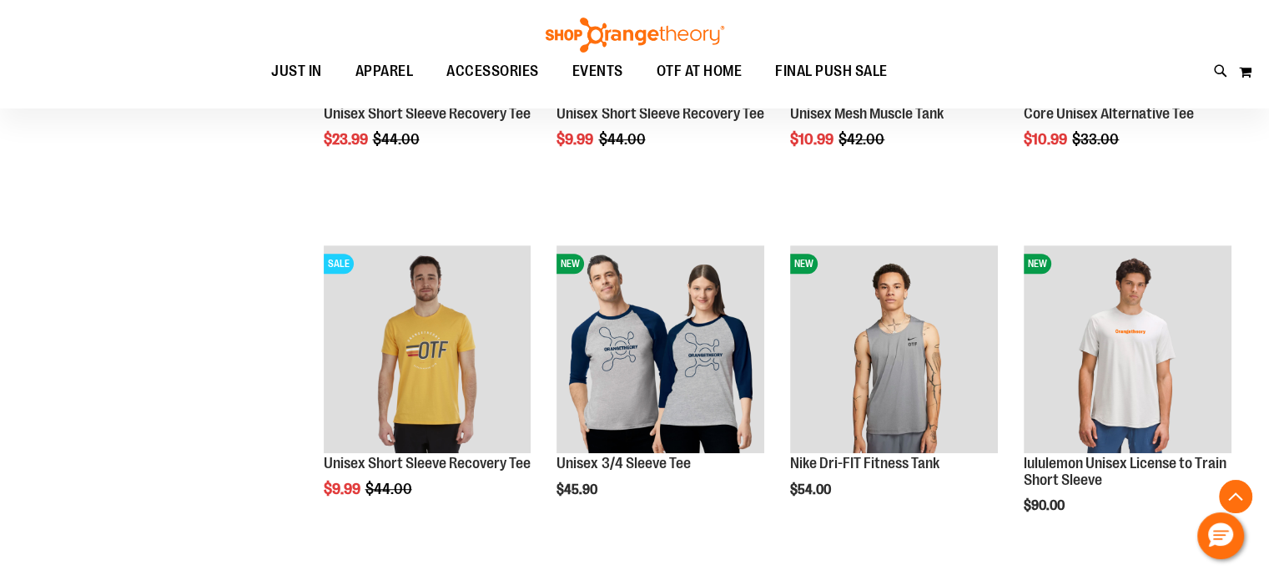
scroll to position [789, 0]
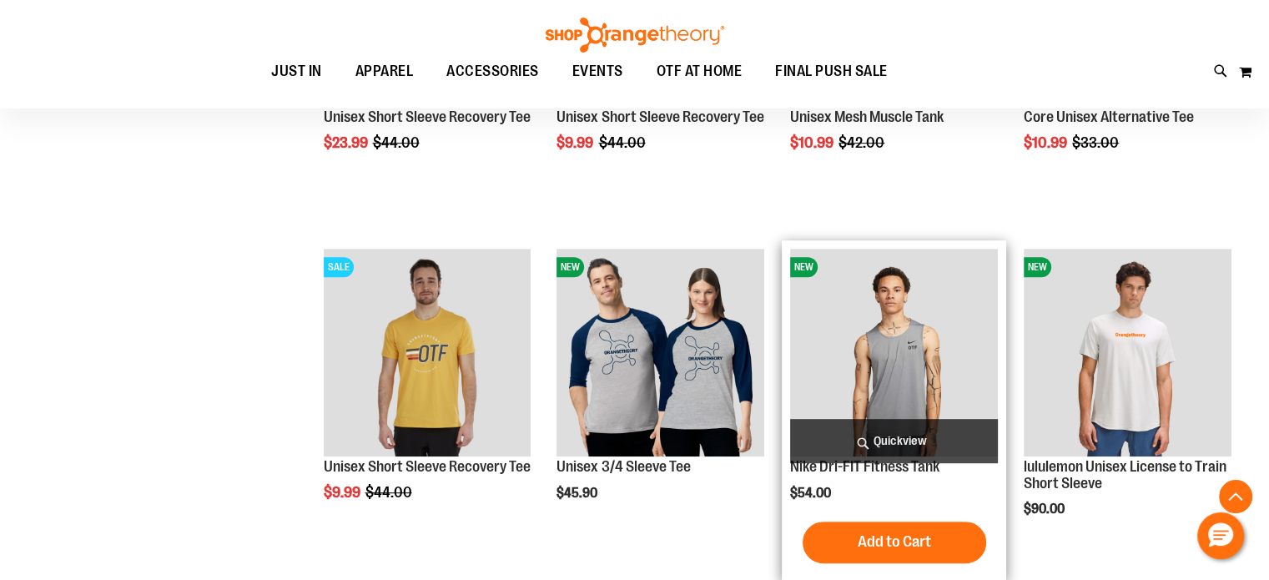
click at [892, 360] on img "product" at bounding box center [894, 353] width 208 height 208
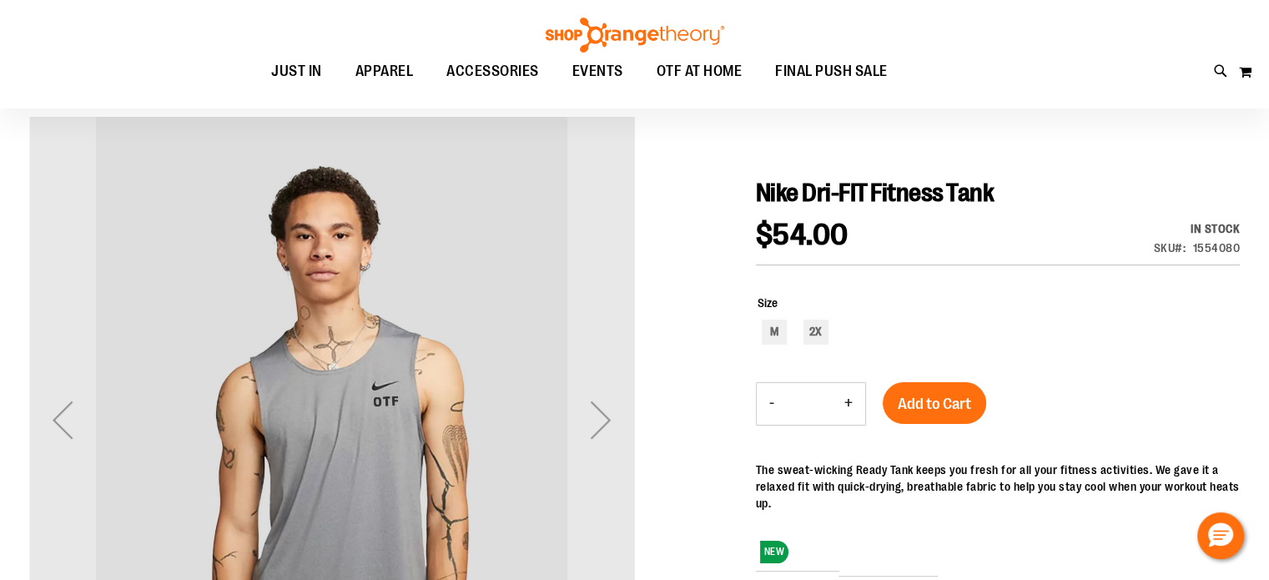
type input "**********"
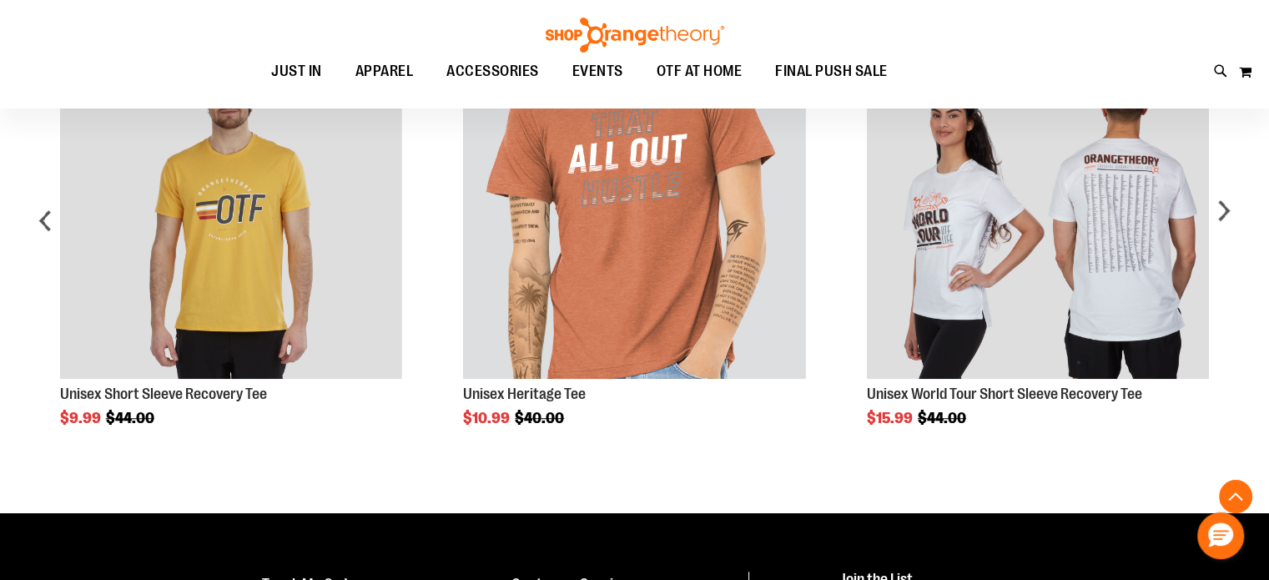
scroll to position [1041, 0]
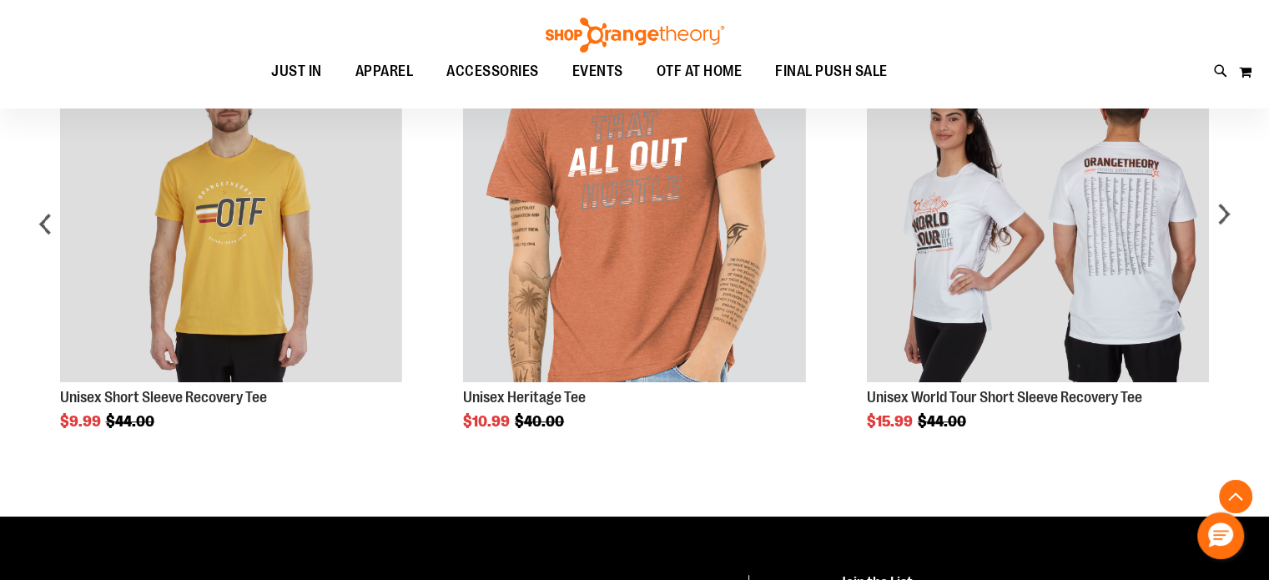
click at [1226, 213] on div "next" at bounding box center [1223, 230] width 33 height 431
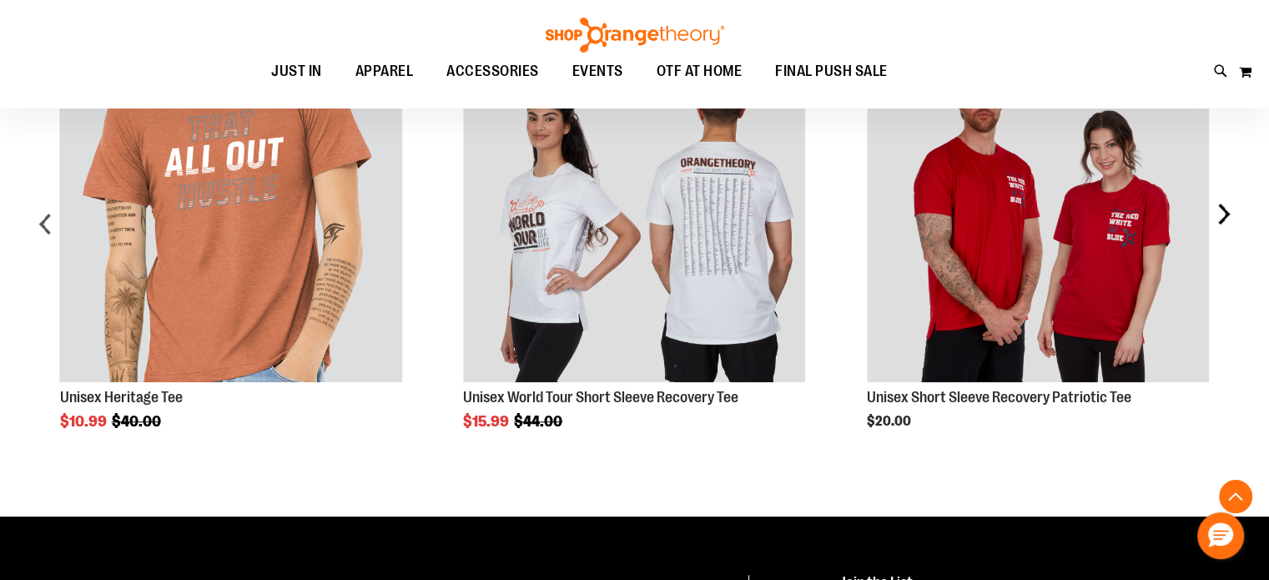
click at [1226, 213] on div "next" at bounding box center [1223, 230] width 33 height 431
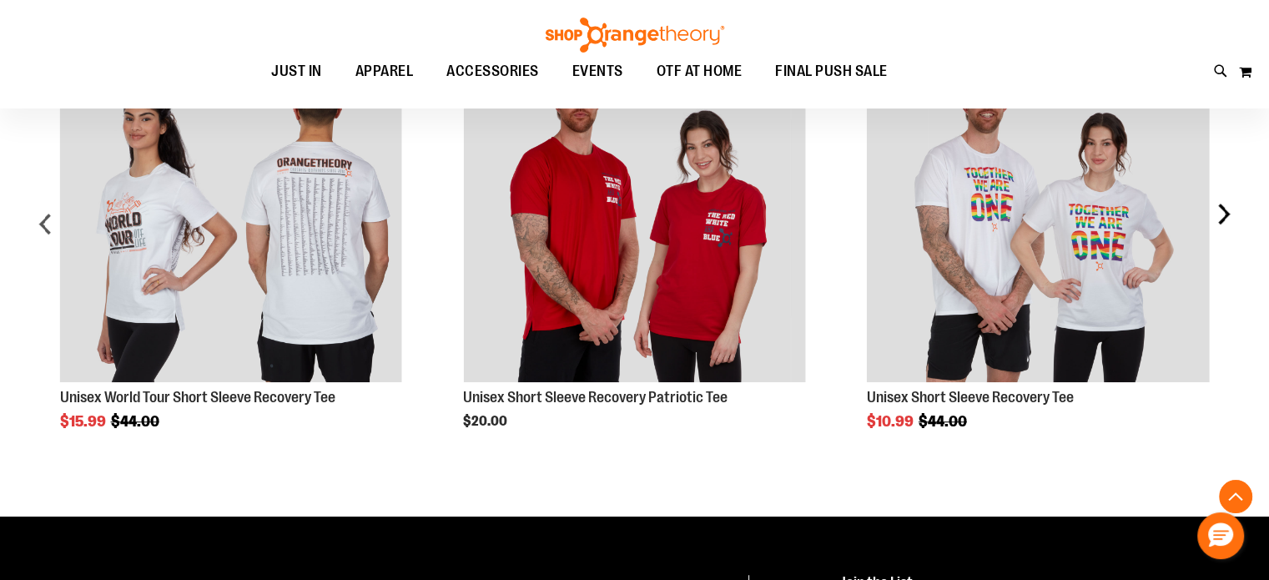
click at [1222, 215] on div "next" at bounding box center [1223, 230] width 33 height 431
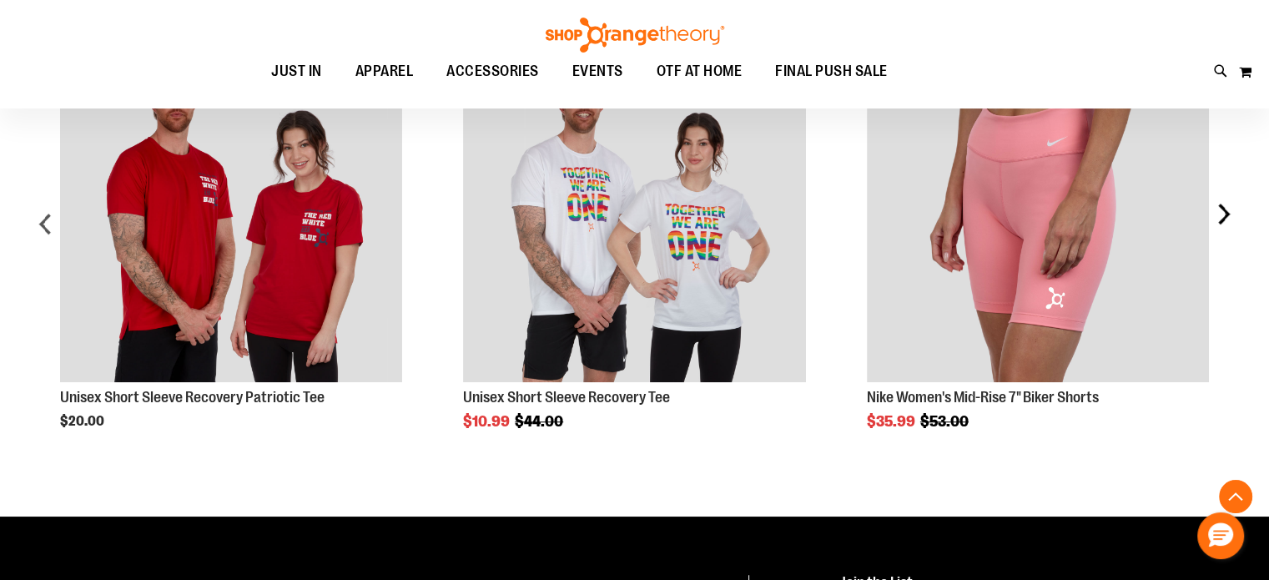
click at [1222, 218] on div "next" at bounding box center [1223, 230] width 33 height 431
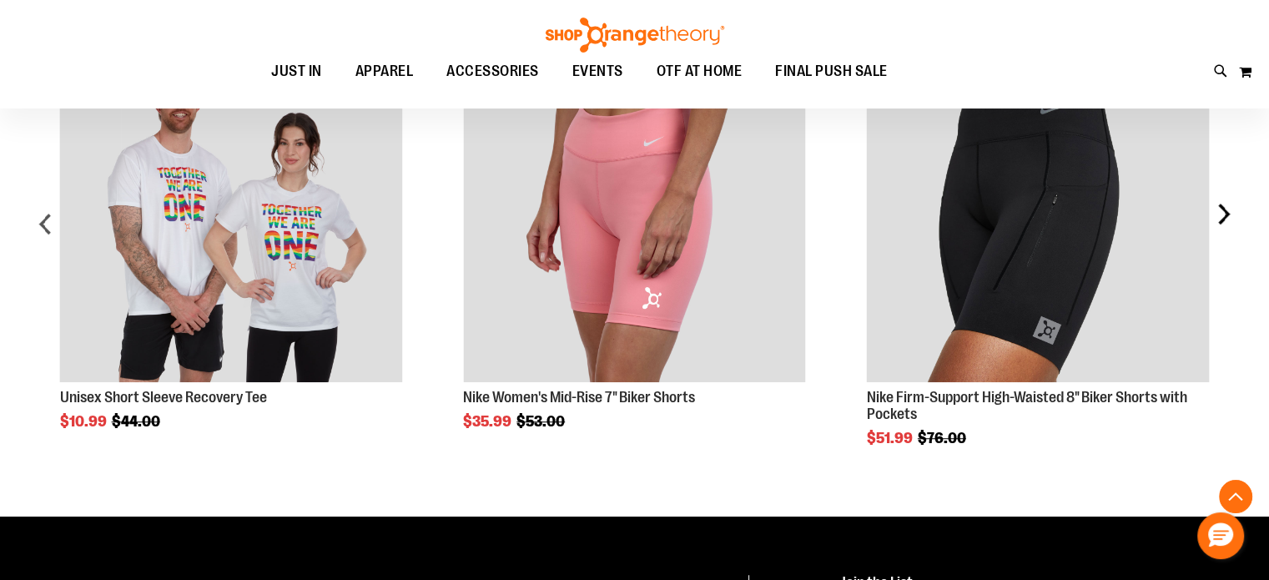
click at [1219, 219] on div "next" at bounding box center [1223, 230] width 33 height 431
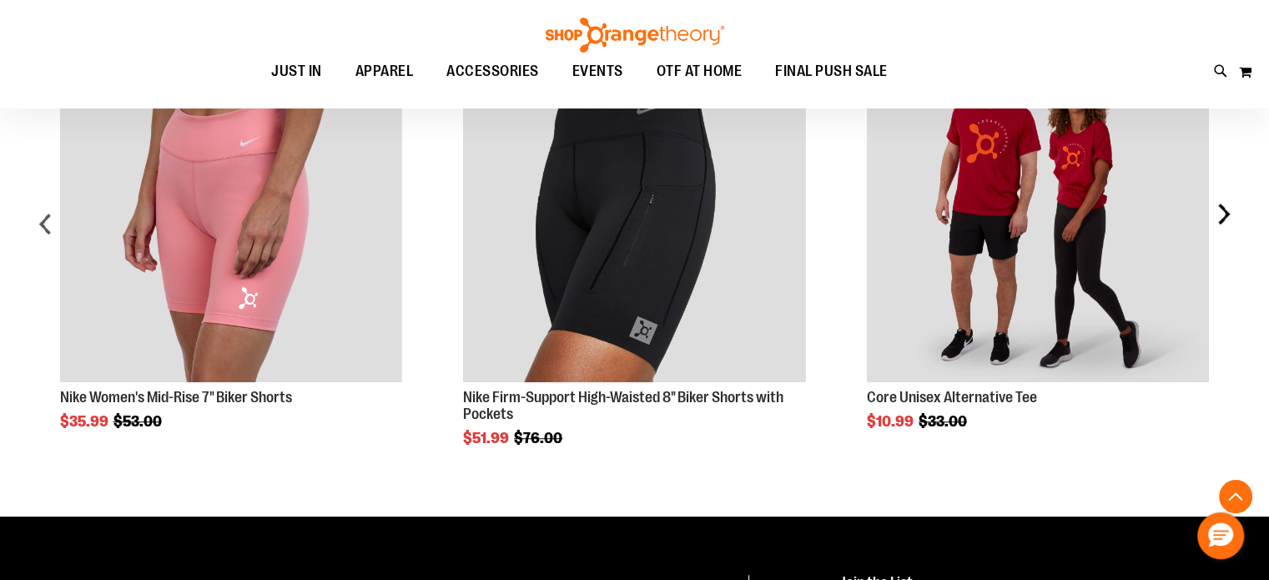
click at [1219, 219] on div "next" at bounding box center [1223, 230] width 33 height 431
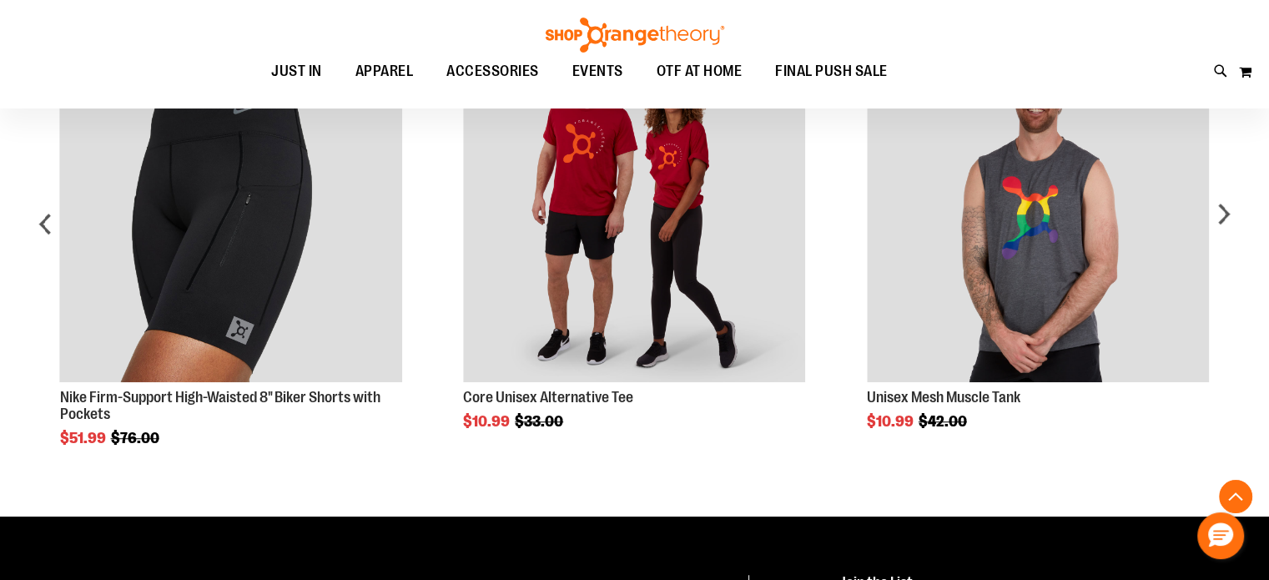
drag, startPoint x: 1219, startPoint y: 219, endPoint x: 1135, endPoint y: 9, distance: 225.7
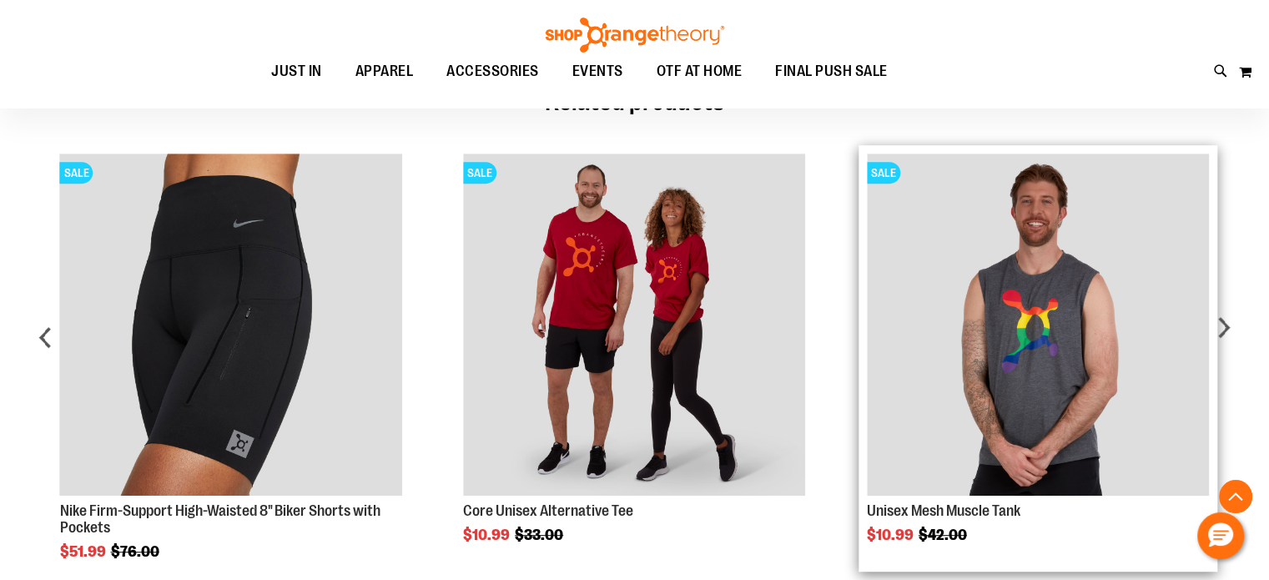
scroll to position [930, 0]
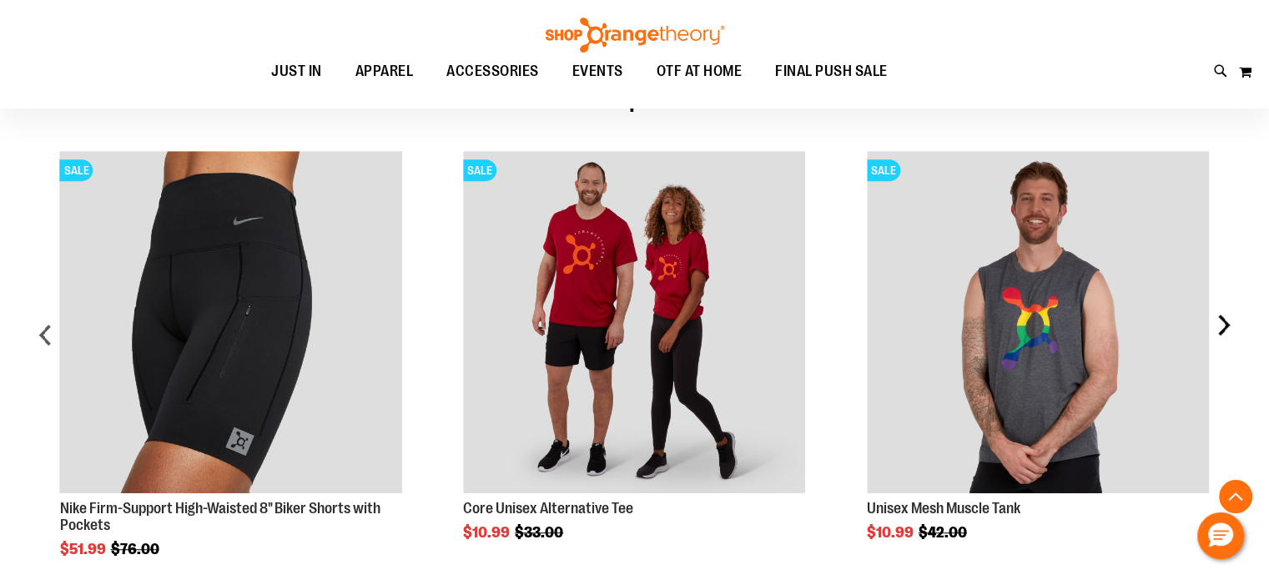
click at [1222, 330] on div "next" at bounding box center [1223, 341] width 33 height 431
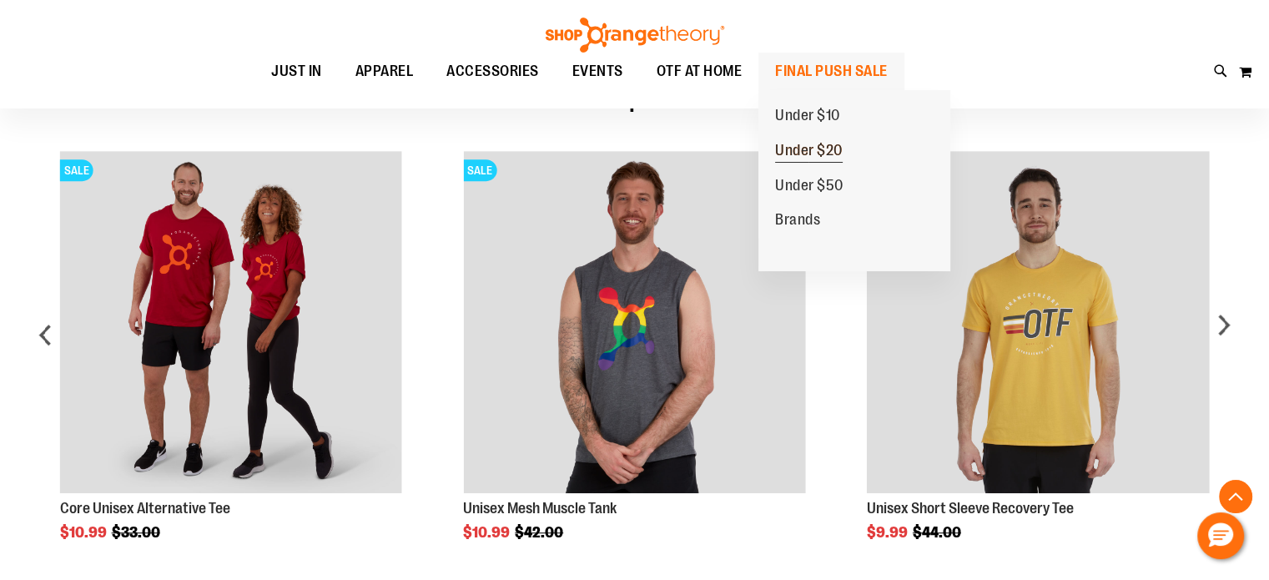
click at [804, 149] on span "Under $20" at bounding box center [809, 152] width 68 height 21
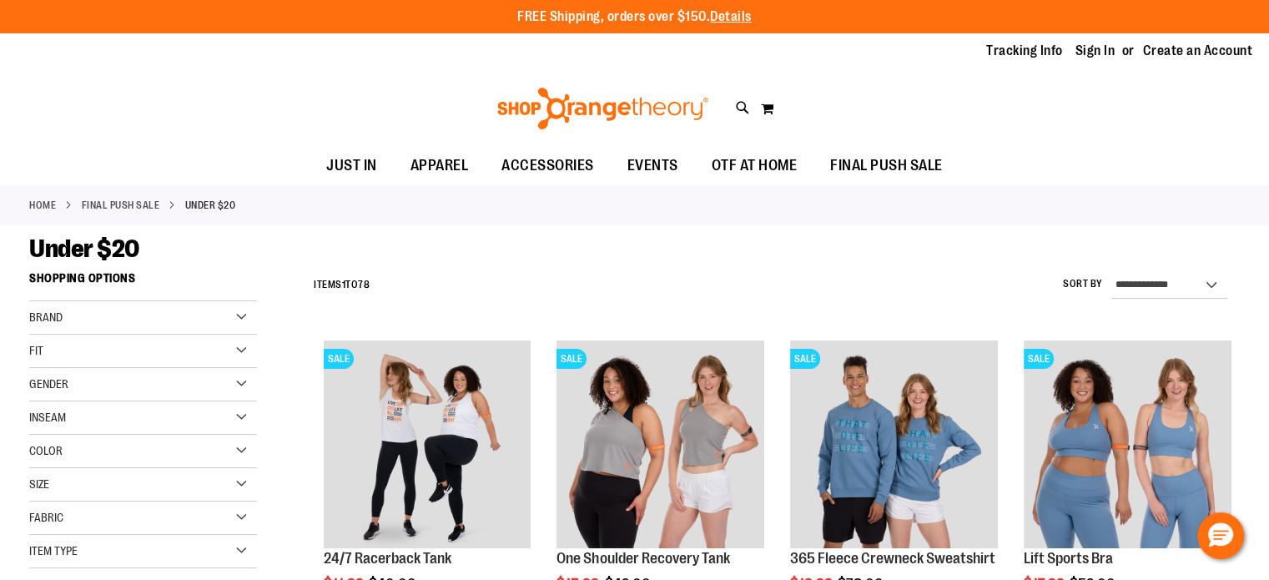
type input "**********"
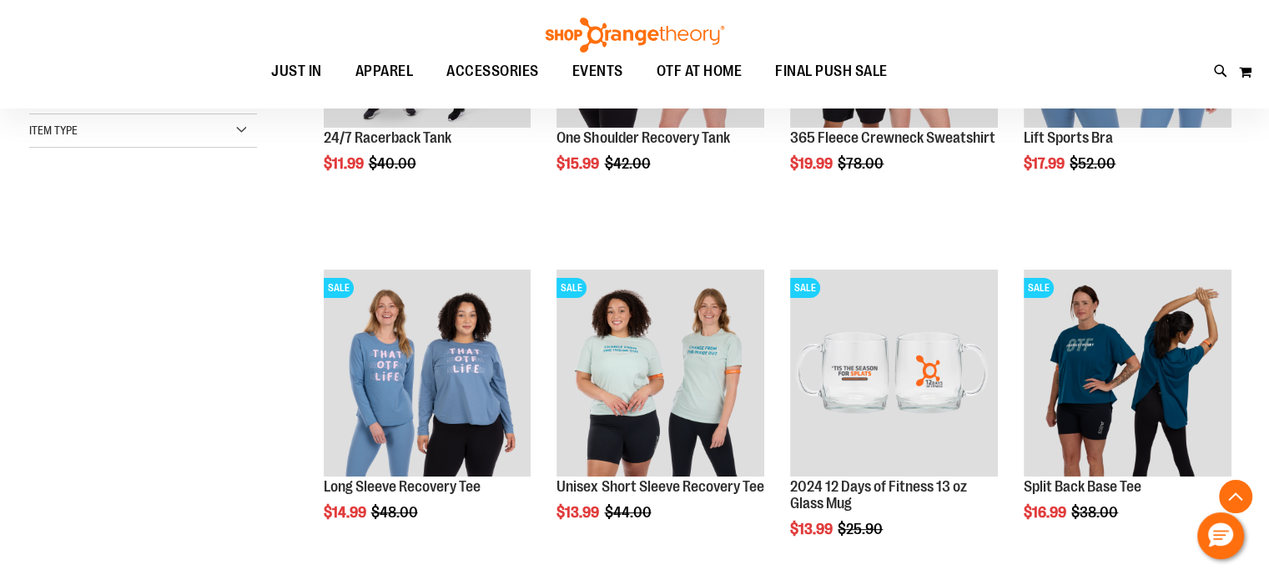
scroll to position [426, 0]
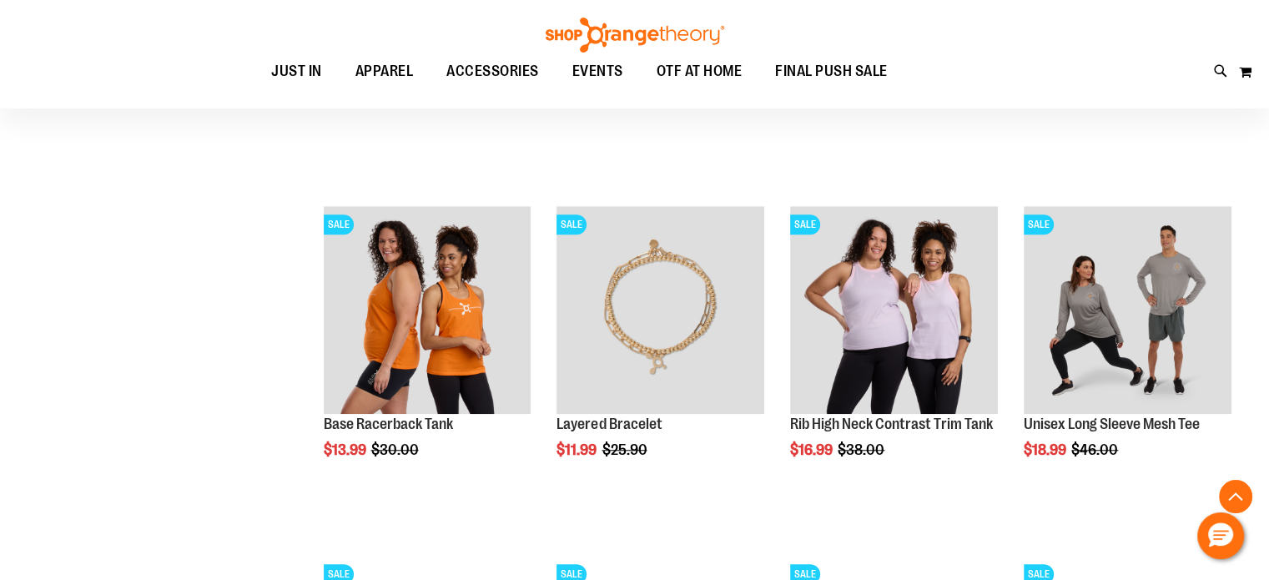
scroll to position [1170, 0]
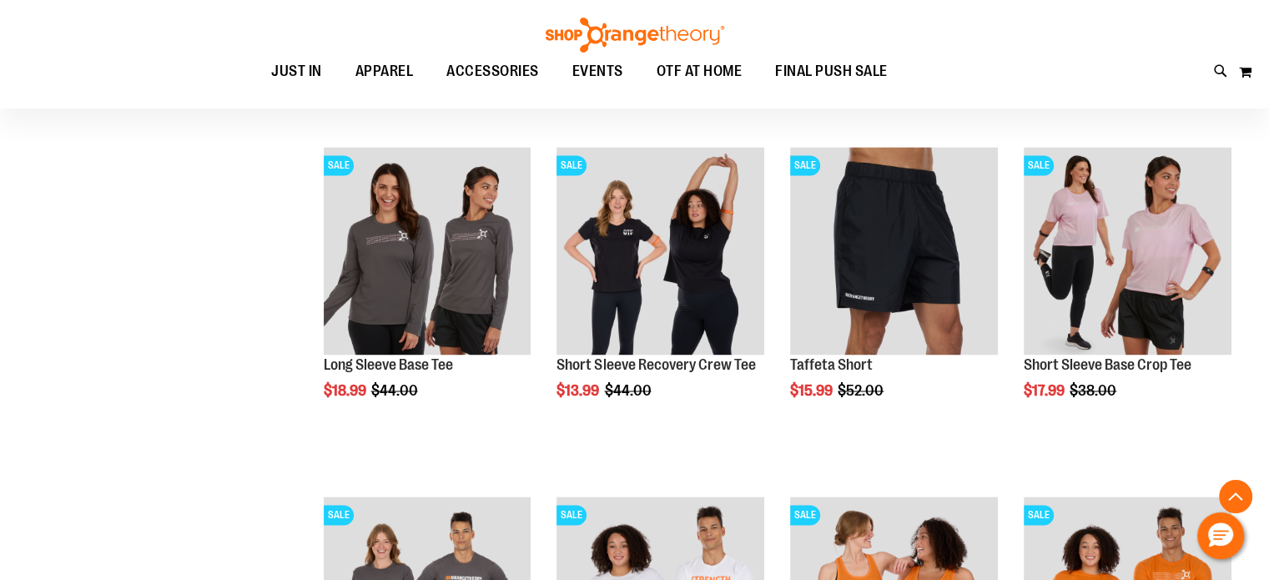
scroll to position [2645, 0]
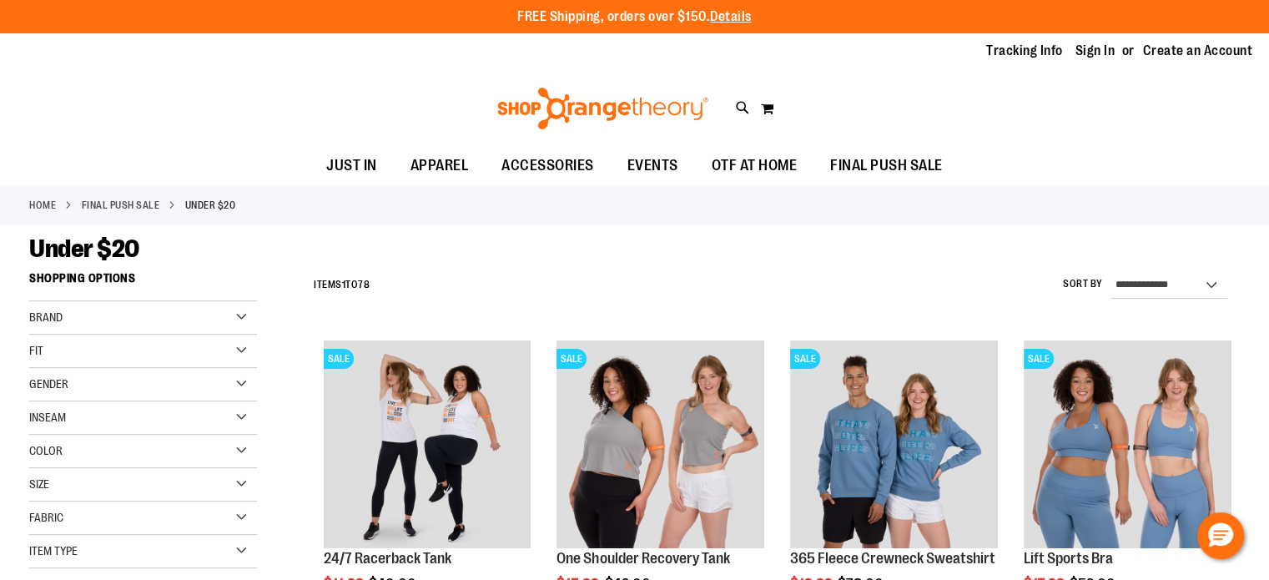
click at [247, 380] on div "Gender" at bounding box center [143, 384] width 228 height 33
click at [59, 416] on link "Men 2 items" at bounding box center [134, 419] width 219 height 18
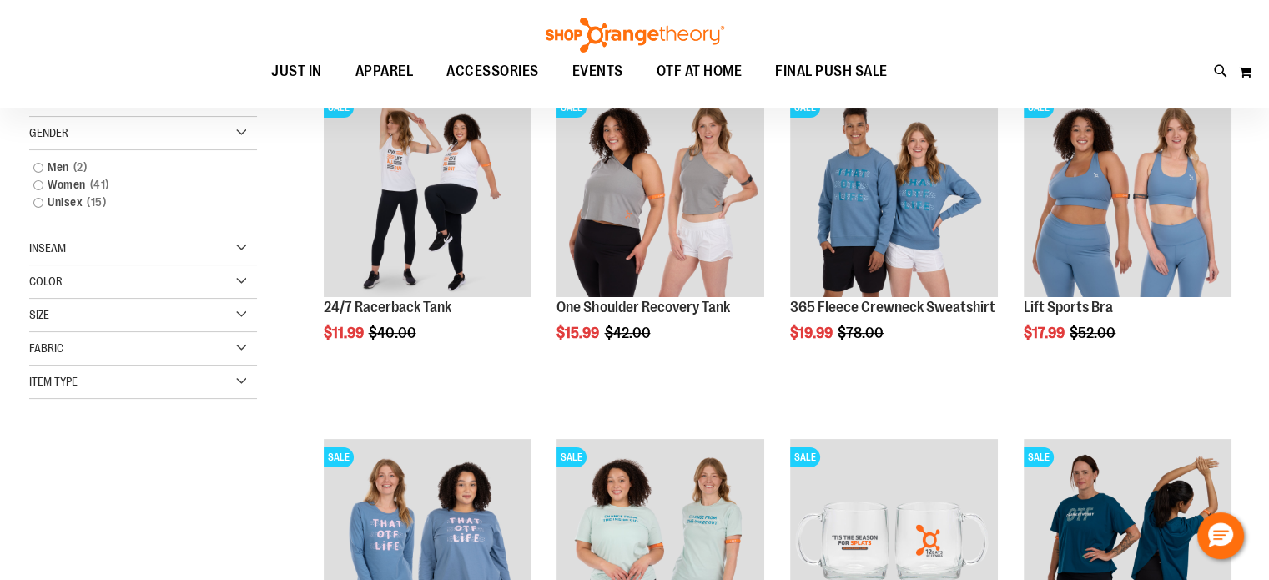
scroll to position [263, 0]
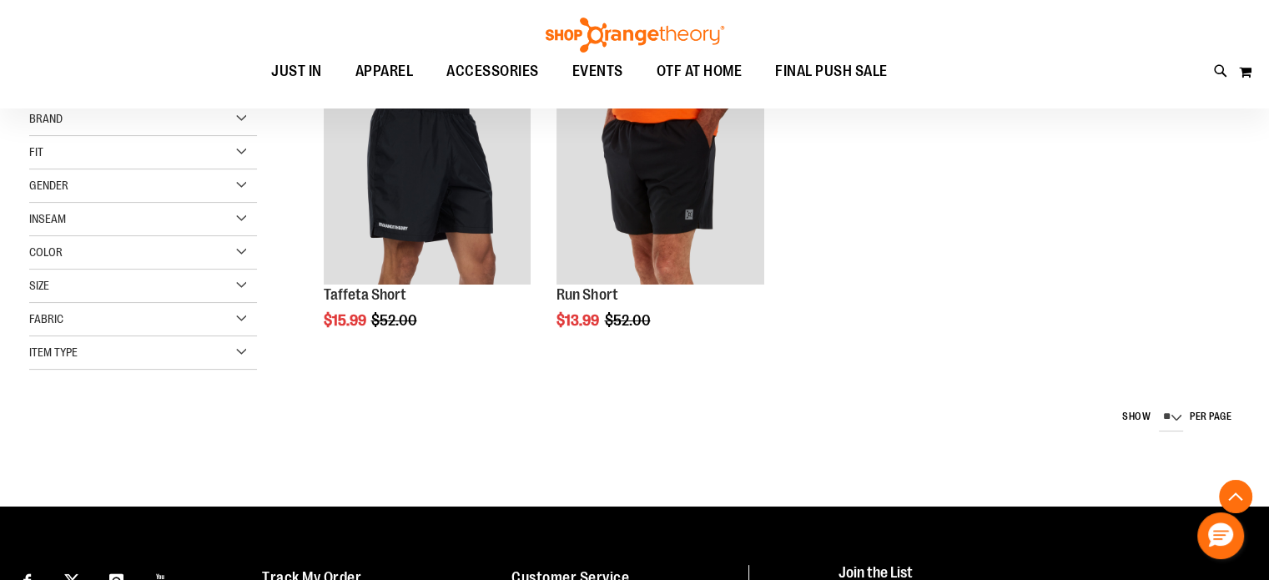
click at [40, 152] on div "Brand Orangetheory Fit 1 item 1" at bounding box center [143, 236] width 228 height 267
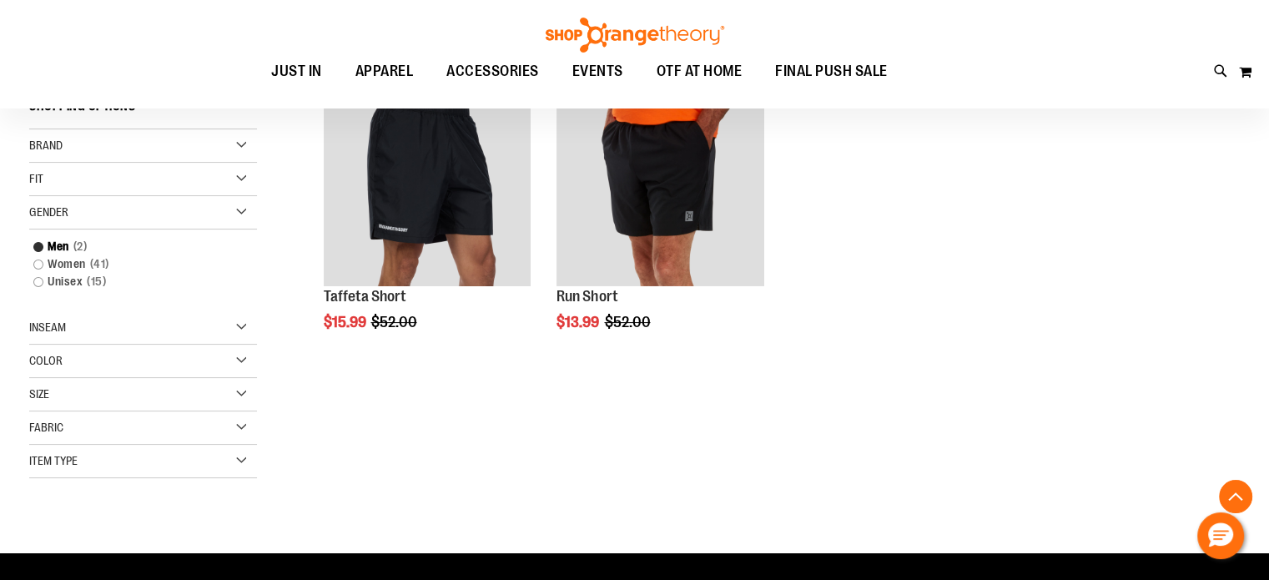
scroll to position [263, 0]
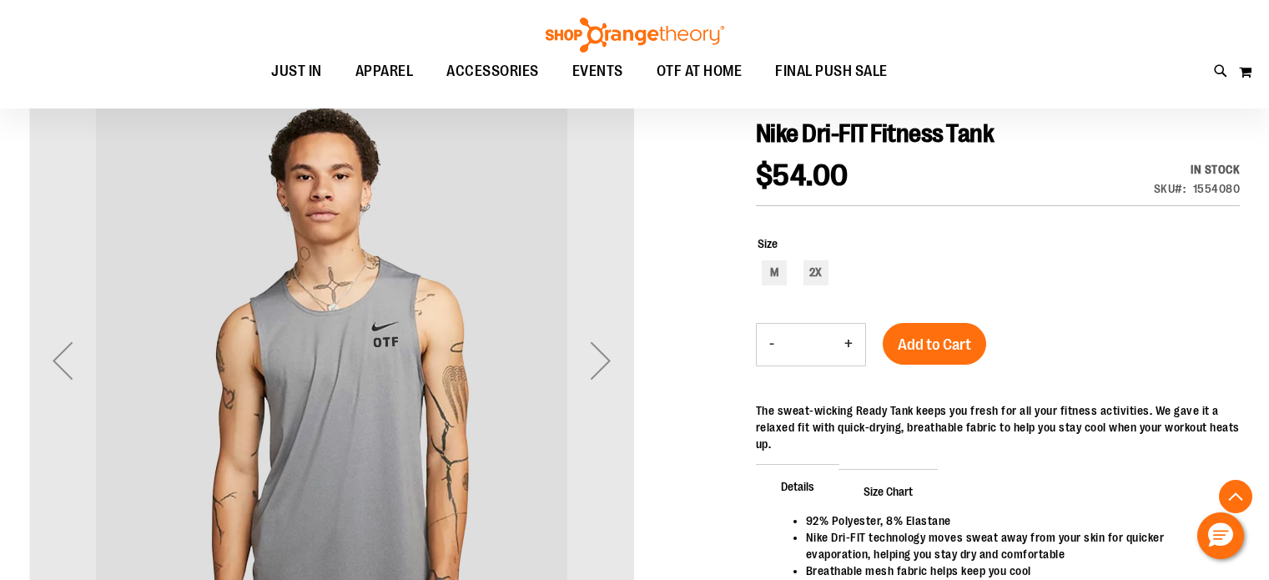
scroll to position [745, 0]
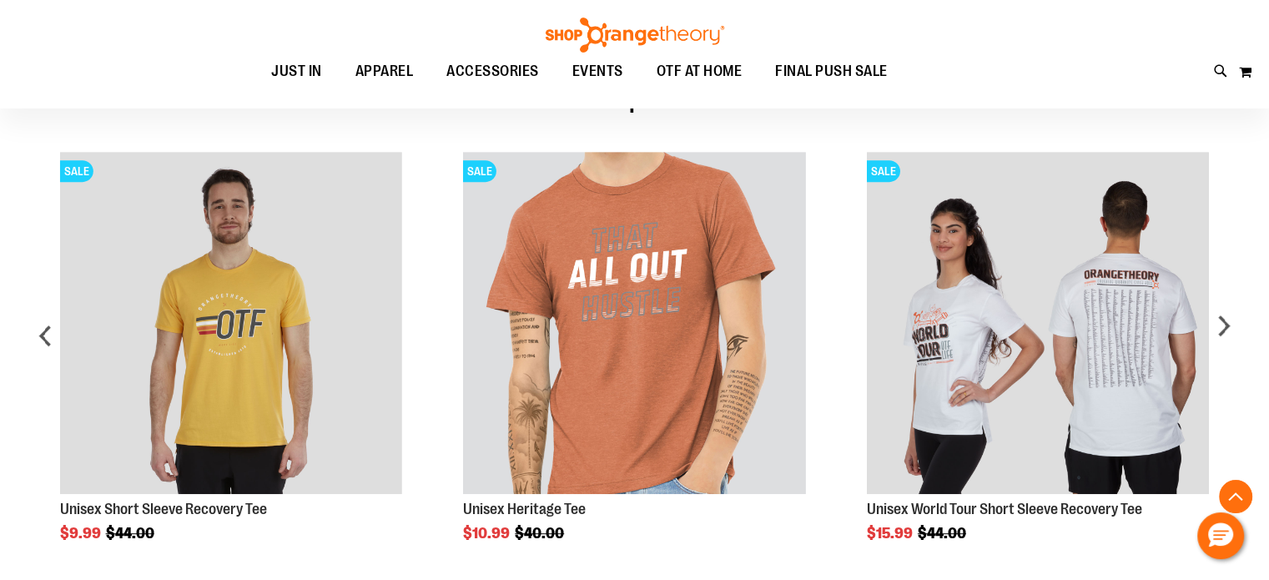
type input "**********"
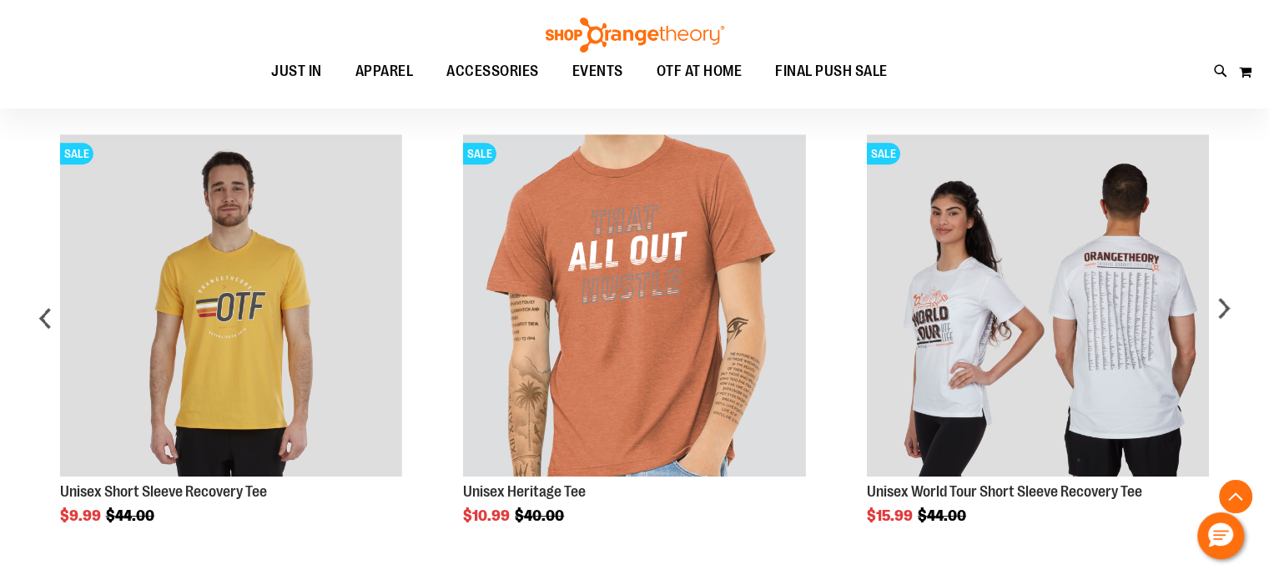
scroll to position [764, 0]
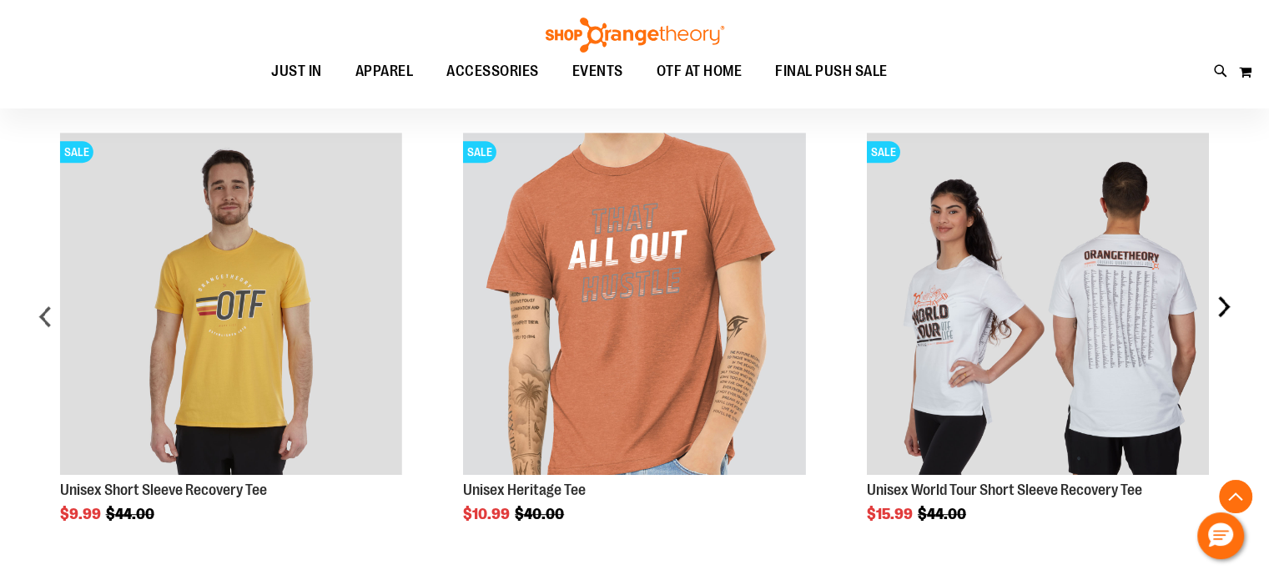
click at [1232, 306] on div "next" at bounding box center [1223, 323] width 33 height 431
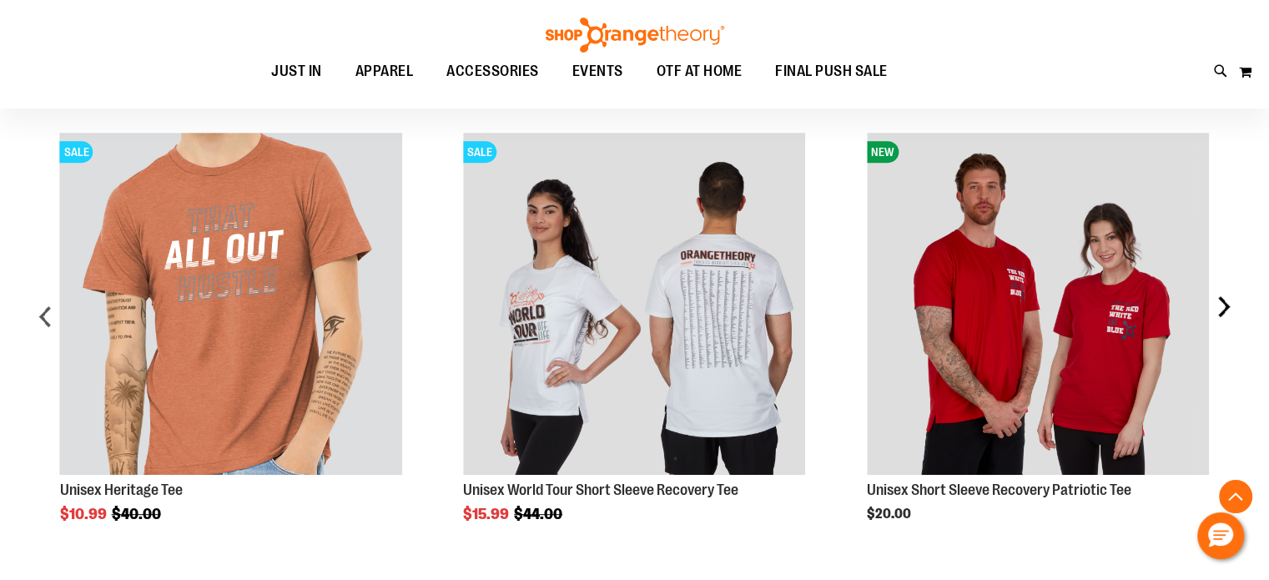
click at [1232, 306] on div "next" at bounding box center [1223, 323] width 33 height 431
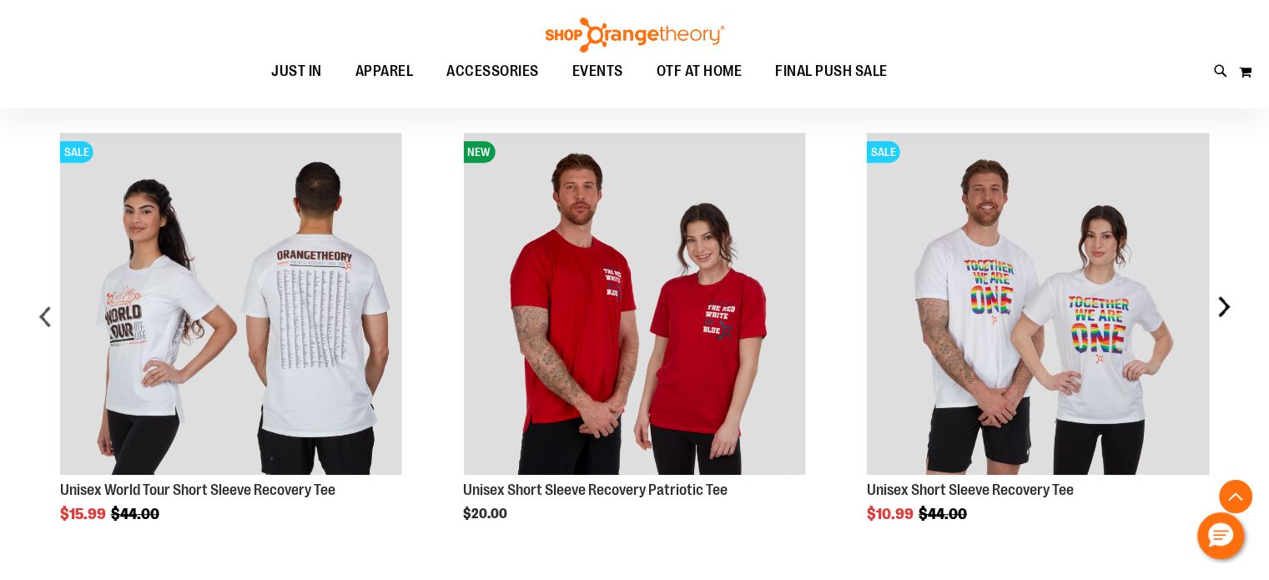
click at [1232, 306] on div "next" at bounding box center [1223, 323] width 33 height 431
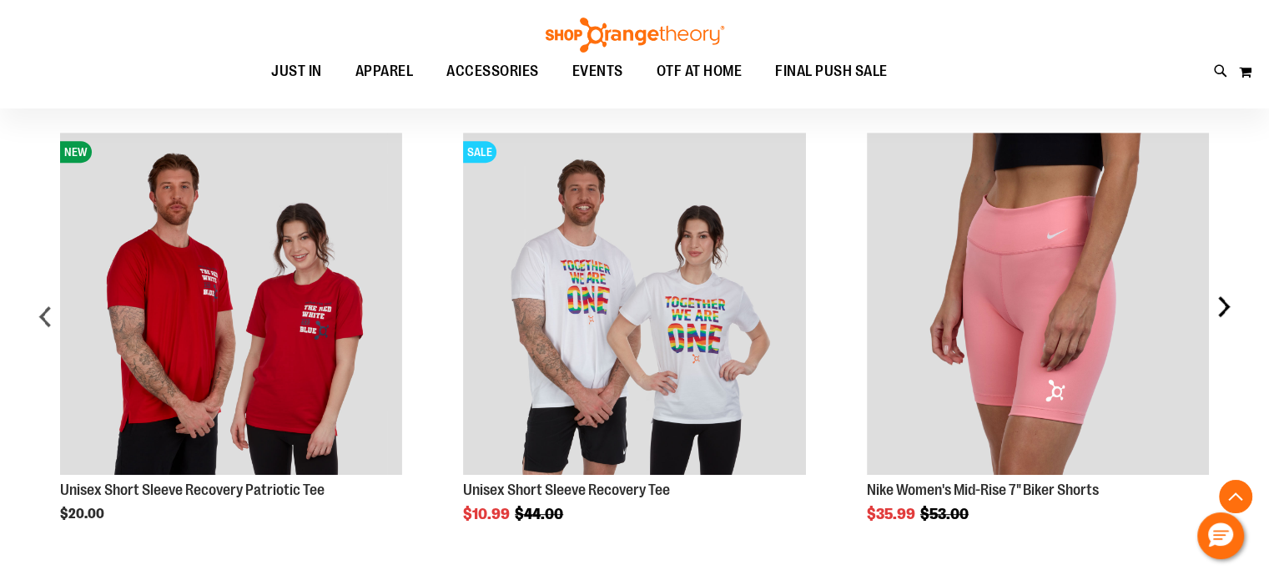
click at [1232, 307] on div "next" at bounding box center [1223, 323] width 33 height 431
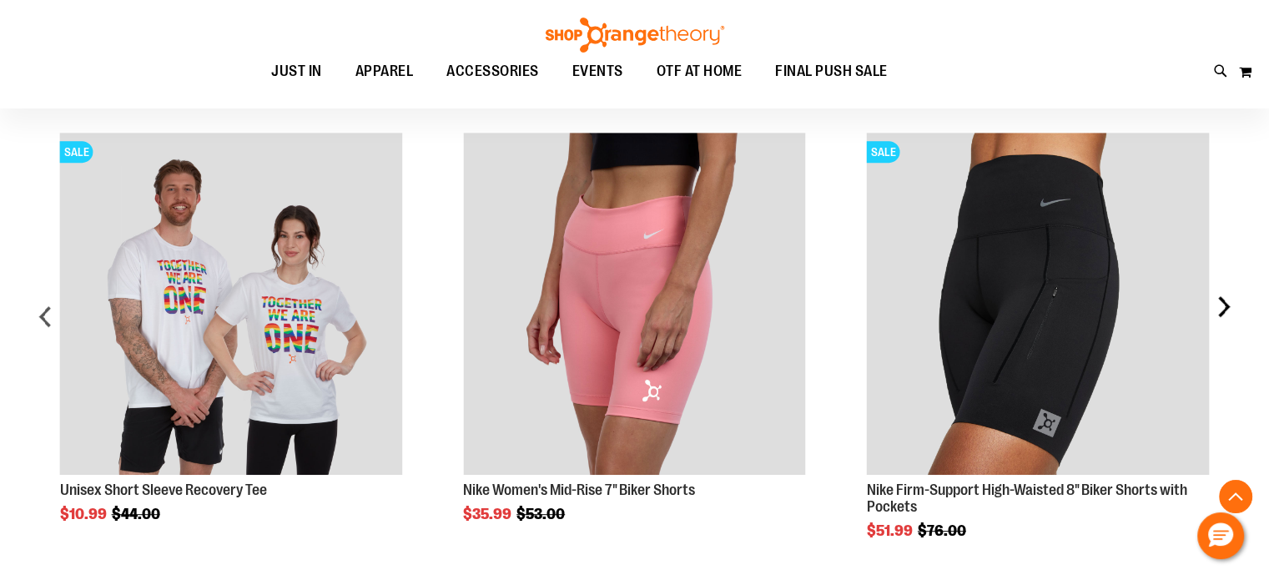
click at [1232, 307] on div "next" at bounding box center [1223, 323] width 33 height 431
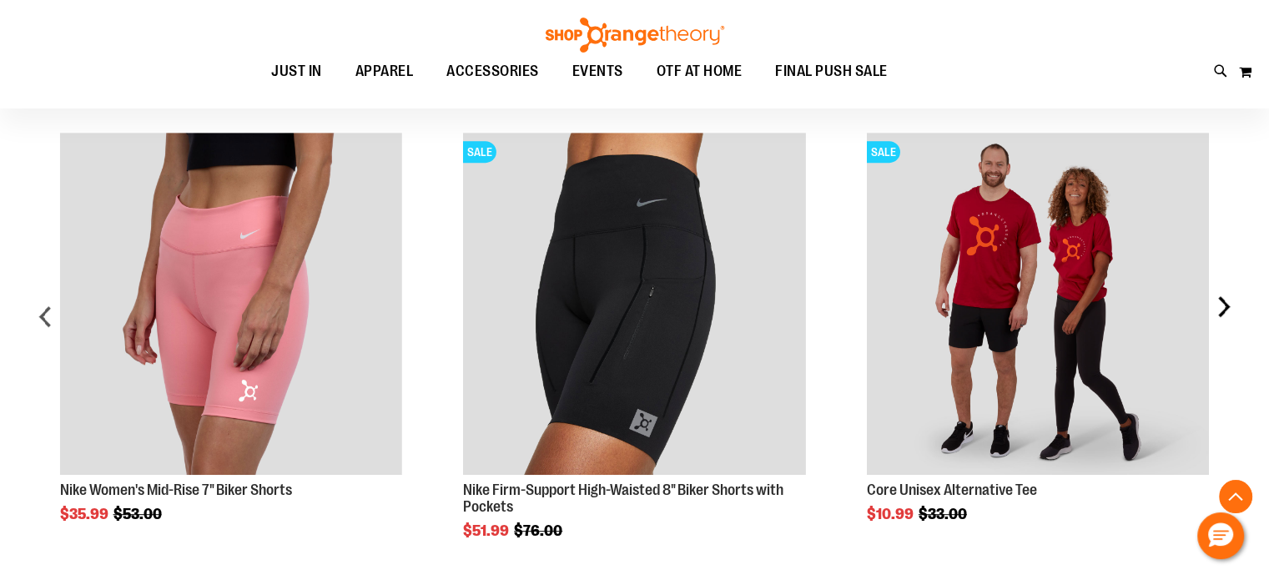
click at [1232, 307] on div "next" at bounding box center [1223, 323] width 33 height 431
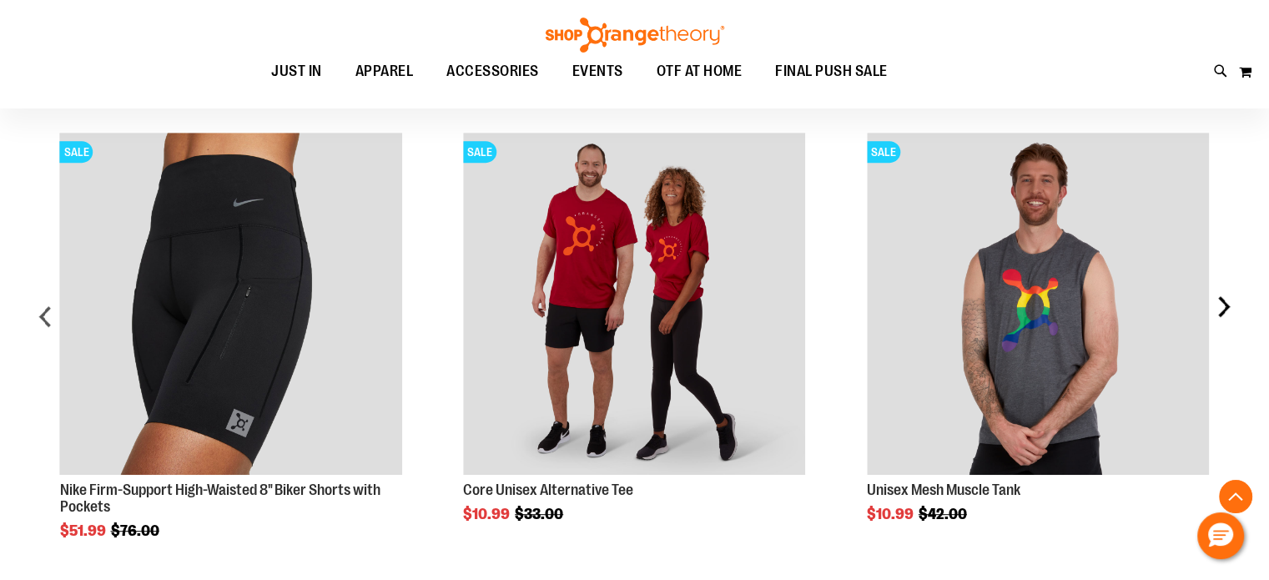
click at [1232, 308] on div "next" at bounding box center [1223, 323] width 33 height 431
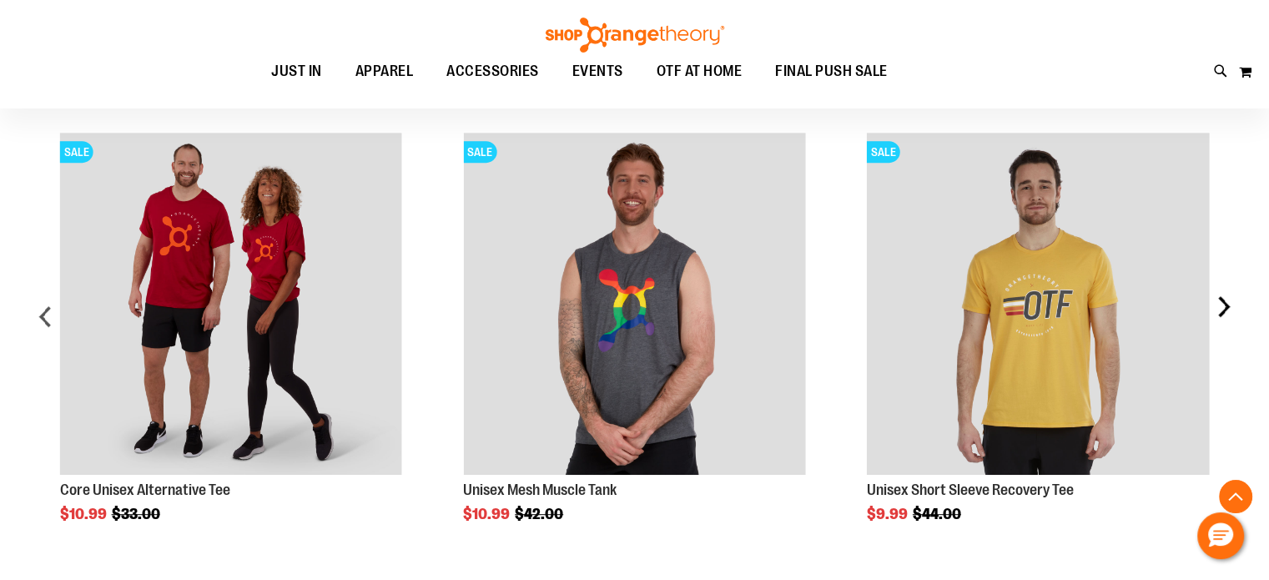
click at [1229, 310] on div "next" at bounding box center [1223, 323] width 33 height 431
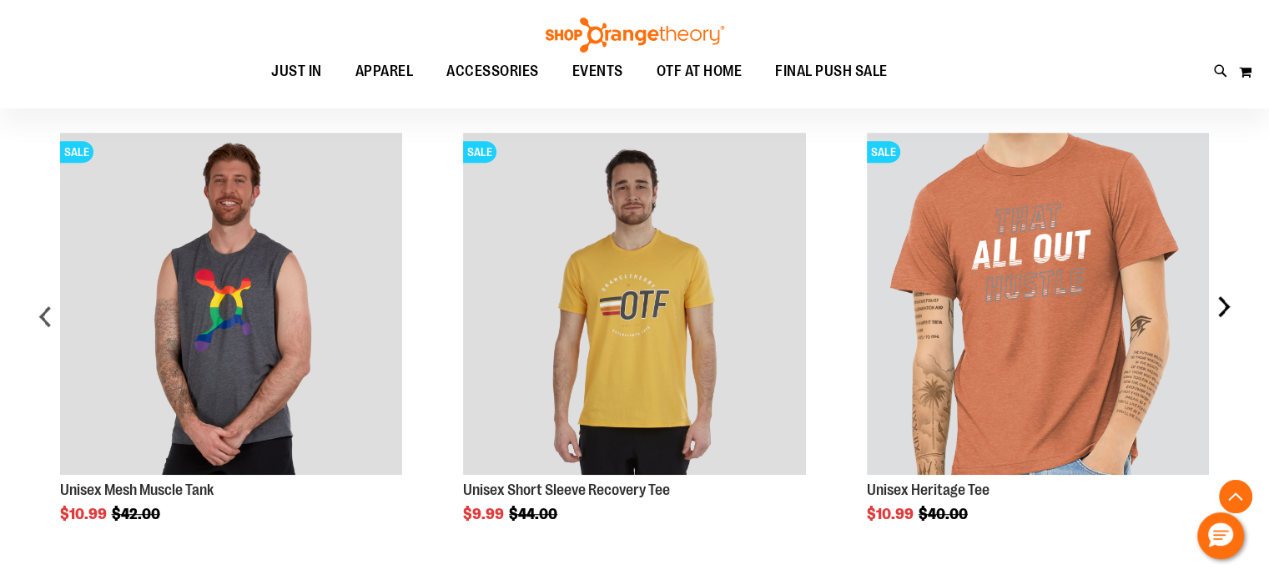
click at [1224, 310] on div "next" at bounding box center [1223, 323] width 33 height 431
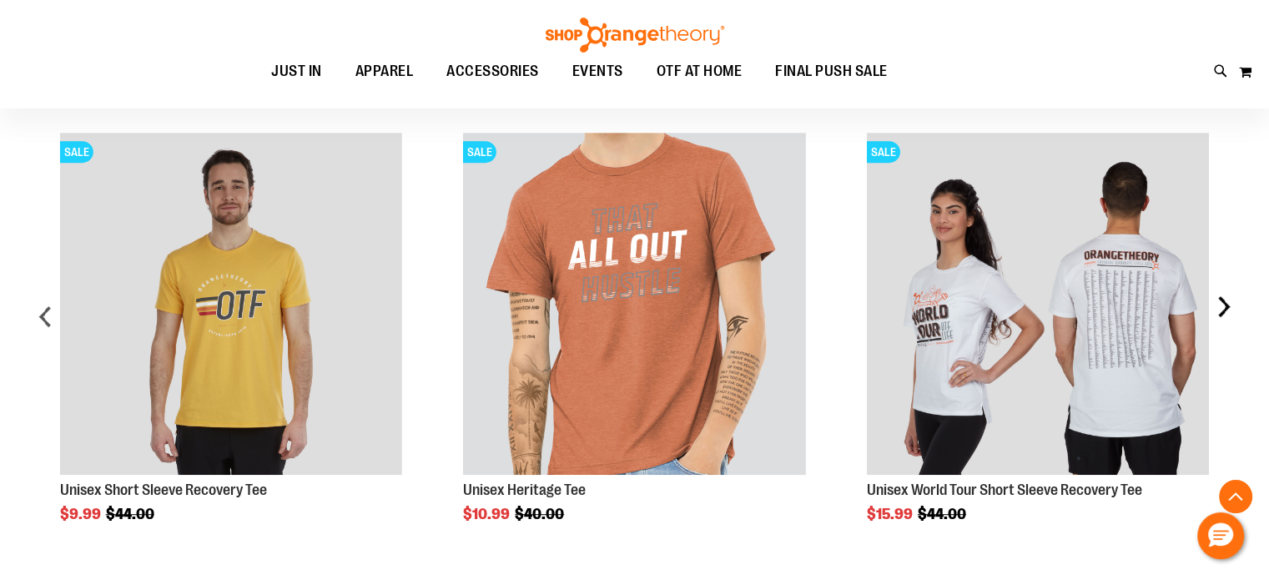
click at [1223, 307] on div "next" at bounding box center [1223, 323] width 33 height 431
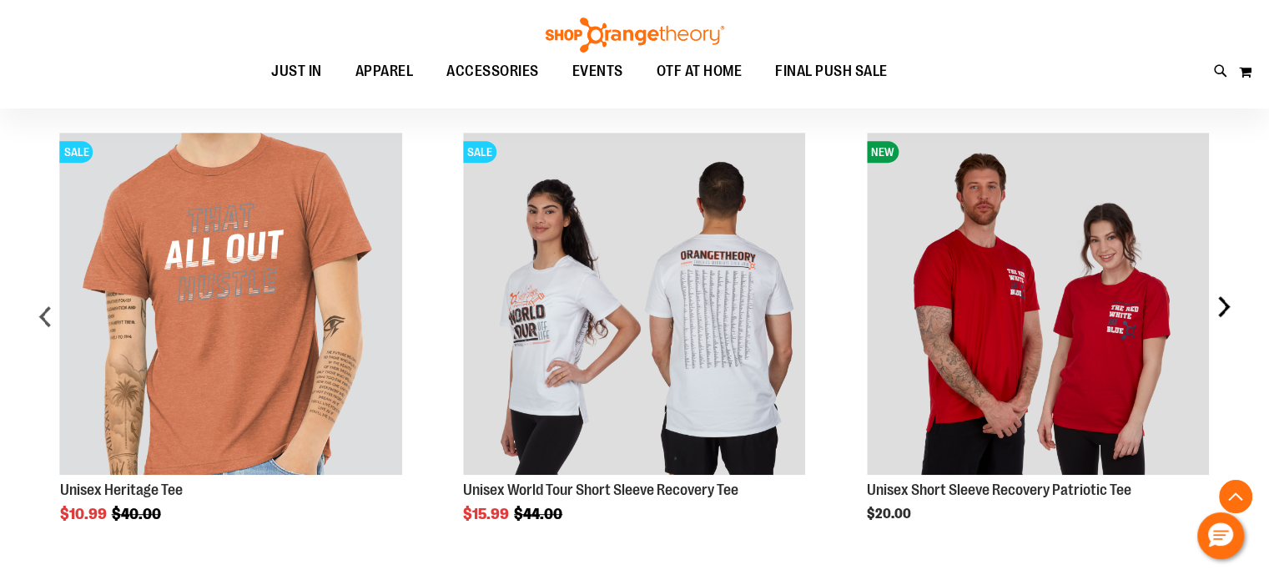
click at [1223, 307] on div "next" at bounding box center [1223, 323] width 33 height 431
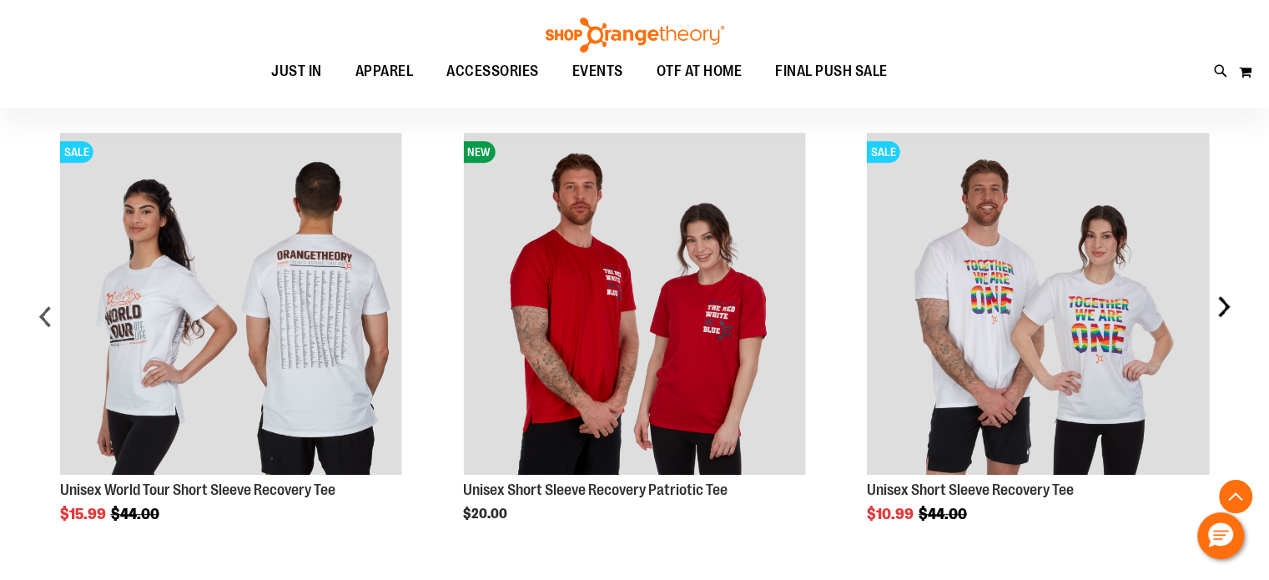
click at [1223, 307] on div "next" at bounding box center [1223, 323] width 33 height 431
